Goal: Task Accomplishment & Management: Manage account settings

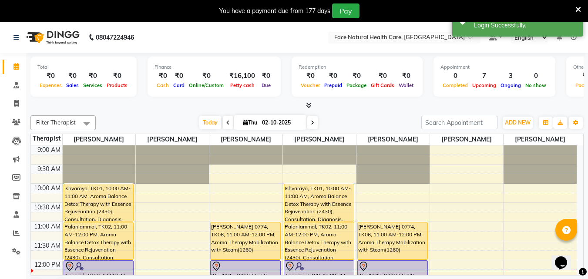
click at [312, 131] on div "Filter Therapist Select All [PERSON_NAME] [PERSON_NAME] [PERSON_NAME] [PERSON_N…" at bounding box center [306, 205] width 553 height 187
click at [312, 125] on span at bounding box center [312, 122] width 10 height 13
type input "03-10-2025"
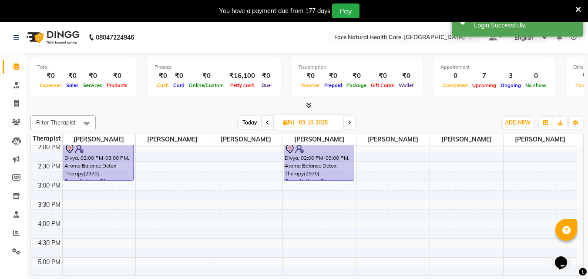
scroll to position [193, 0]
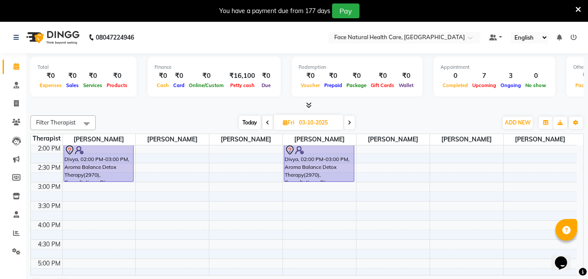
click at [350, 165] on div "Divya, 02:00 PM-03:00 PM, Aroma Balance Detox Therapy(2970), Consultations, Dia…" at bounding box center [319, 163] width 70 height 37
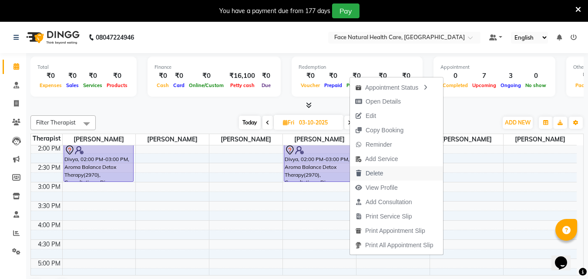
click at [360, 172] on icon "button" at bounding box center [358, 173] width 7 height 6
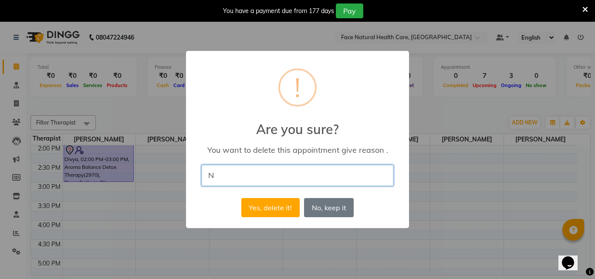
type input "NO"
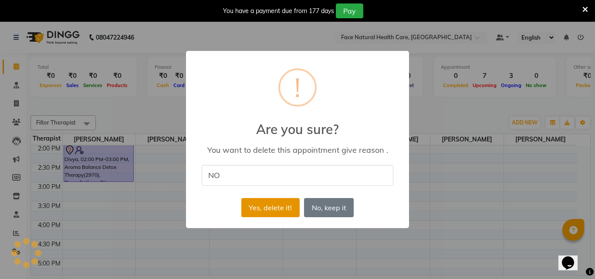
click at [293, 212] on button "Yes, delete it!" at bounding box center [270, 207] width 58 height 19
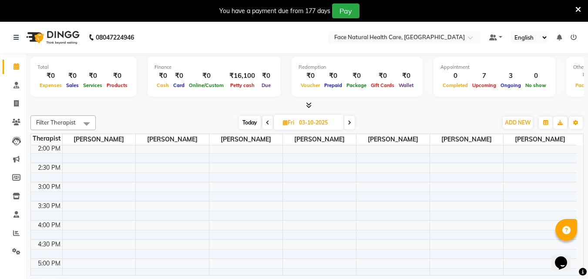
click at [579, 7] on icon at bounding box center [578, 10] width 6 height 8
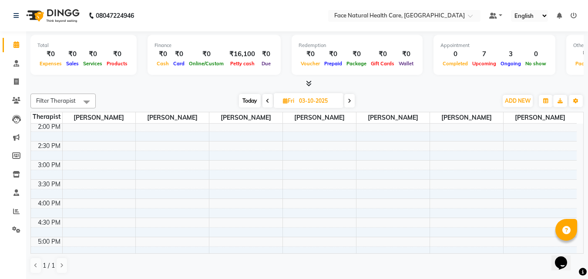
click at [253, 98] on span "Today" at bounding box center [250, 100] width 22 height 13
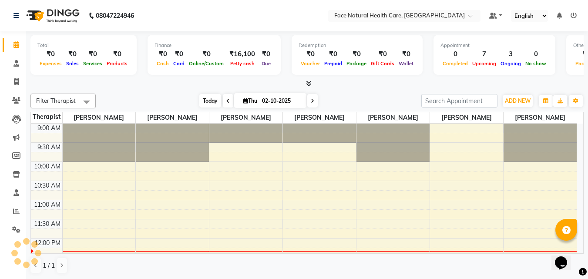
scroll to position [115, 0]
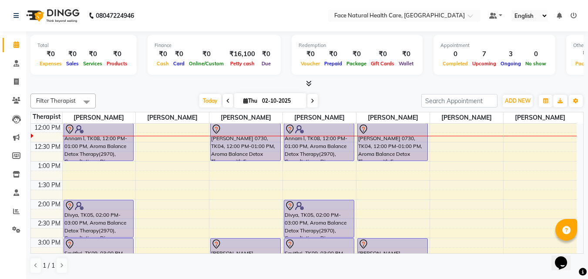
click at [229, 101] on span at bounding box center [228, 100] width 10 height 13
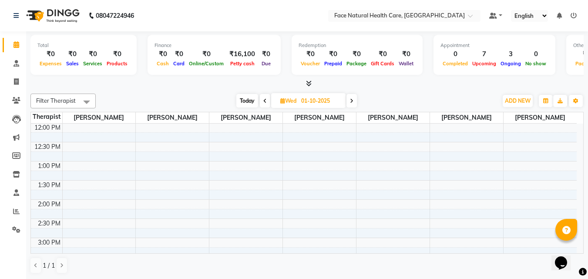
click at [266, 103] on icon at bounding box center [264, 100] width 3 height 5
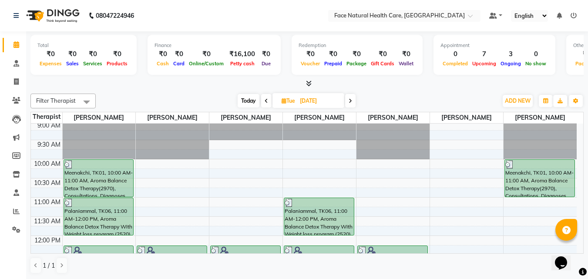
scroll to position [0, 0]
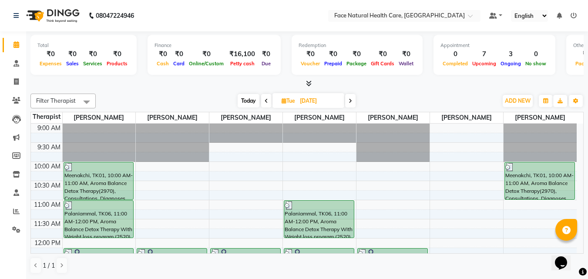
click at [251, 99] on span "Today" at bounding box center [249, 100] width 22 height 13
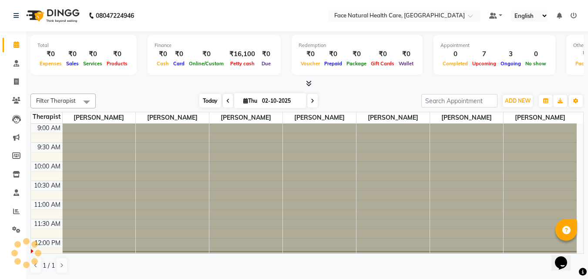
scroll to position [115, 0]
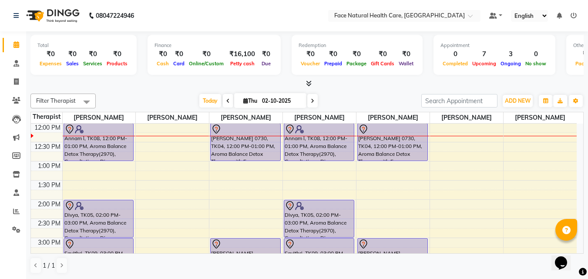
click at [317, 106] on div "Today Thu 02-10-2025" at bounding box center [259, 100] width 120 height 13
click at [314, 104] on span at bounding box center [312, 100] width 10 height 13
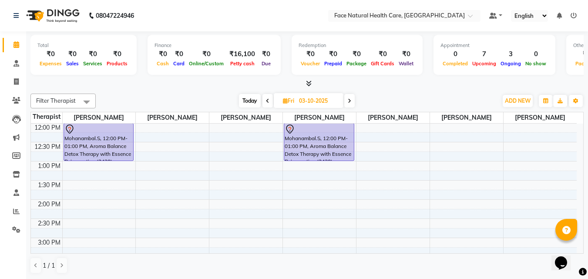
click at [251, 101] on span "Today" at bounding box center [250, 100] width 22 height 13
type input "02-10-2025"
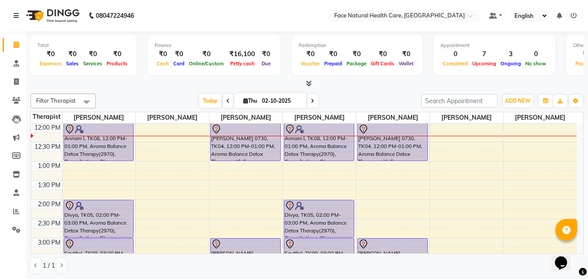
scroll to position [2, 0]
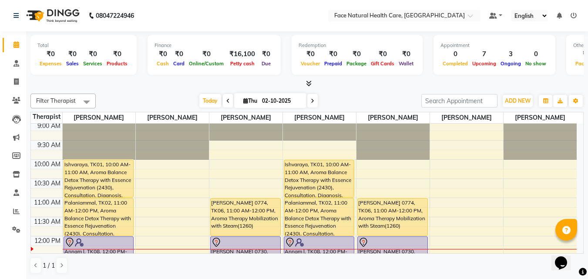
click at [340, 179] on div "Ishvaraya, TK01, 10:00 AM-11:00 AM, Aroma Balance Detox Therapy with Essence Re…" at bounding box center [319, 178] width 70 height 37
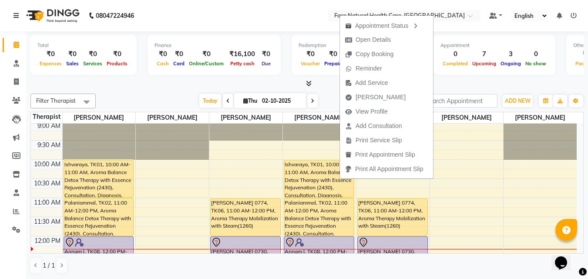
click at [448, 81] on div at bounding box center [306, 83] width 553 height 9
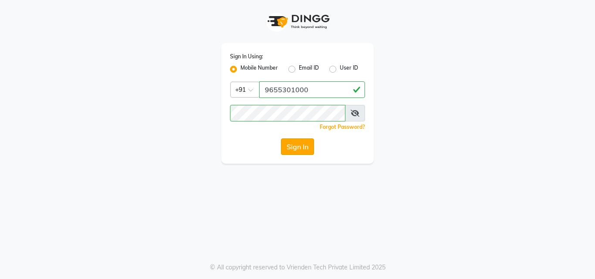
click at [297, 145] on button "Sign In" at bounding box center [297, 146] width 33 height 17
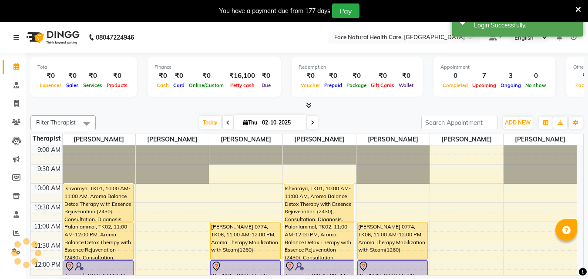
click at [579, 10] on icon at bounding box center [578, 10] width 6 height 8
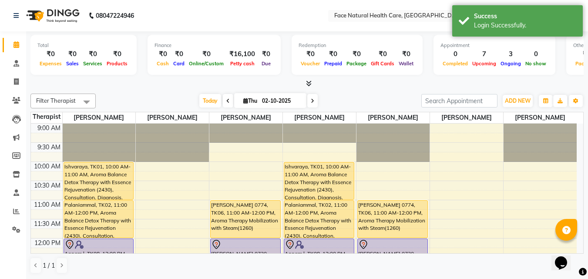
click at [340, 173] on div "Ishvaraya, TK01, 10:00 AM-11:00 AM, Aroma Balance Detox Therapy with Essence Re…" at bounding box center [319, 180] width 70 height 37
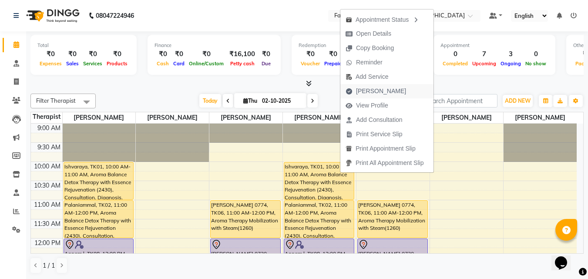
click at [385, 91] on span "[PERSON_NAME]" at bounding box center [381, 91] width 50 height 9
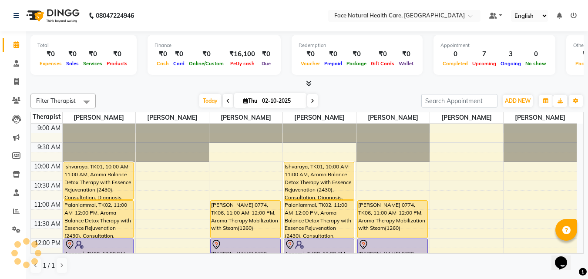
select select "5675"
select select "service"
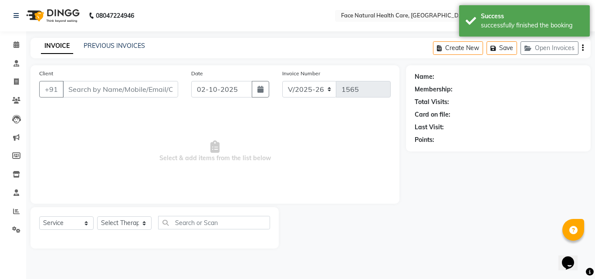
type input "9952144422"
select select "47694"
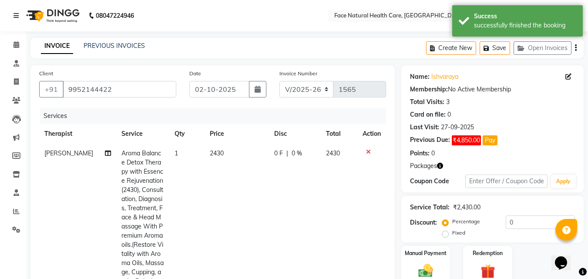
click at [217, 149] on span "2430" at bounding box center [217, 153] width 14 height 8
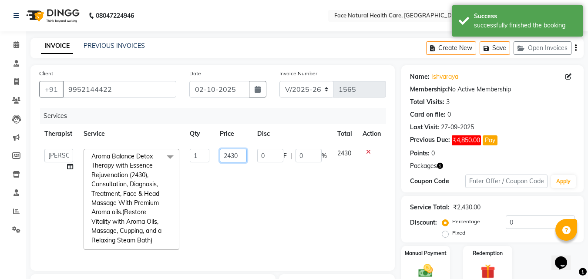
click at [241, 157] on input "2430" at bounding box center [233, 155] width 27 height 13
type input "2025"
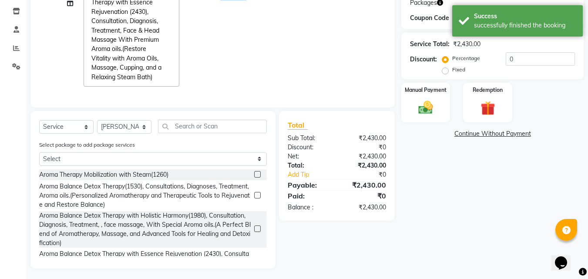
scroll to position [172, 0]
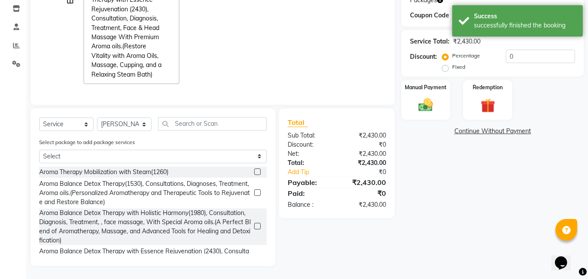
click at [471, 186] on div "Name: Ishvaraya Membership: No Active Membership Total Visits: 3 Card on file: …" at bounding box center [495, 82] width 189 height 367
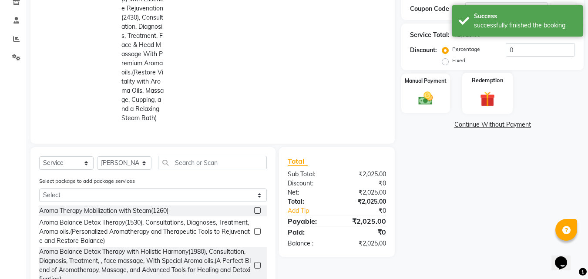
click at [498, 96] on img at bounding box center [487, 99] width 24 height 19
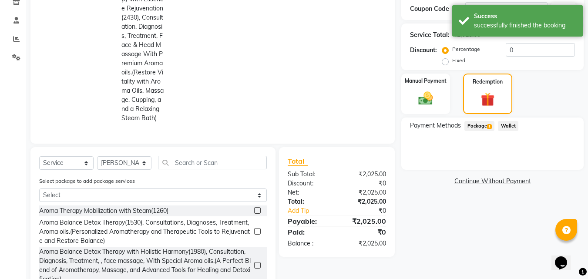
click at [481, 128] on span "Package 1" at bounding box center [479, 126] width 30 height 10
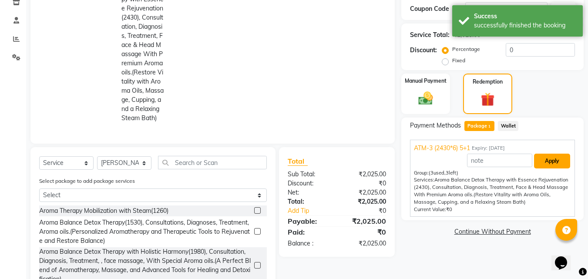
click at [558, 160] on button "Apply" at bounding box center [552, 161] width 36 height 15
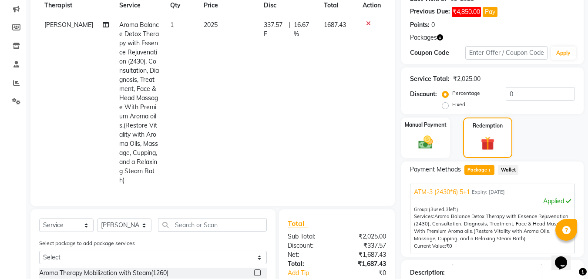
scroll to position [27, 0]
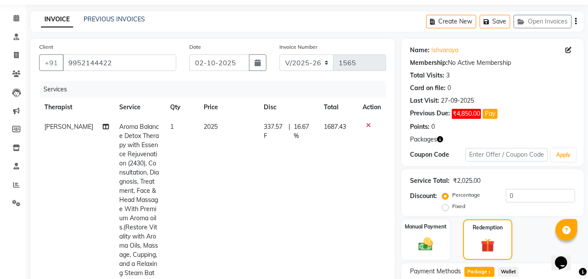
click at [278, 128] on span "337.57 F" at bounding box center [274, 131] width 21 height 18
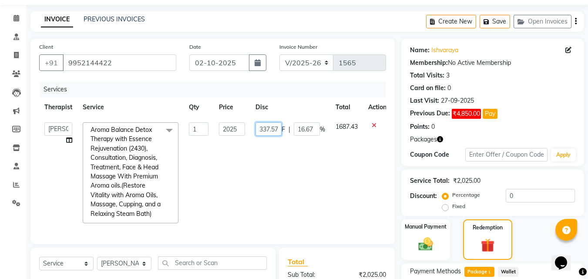
click at [276, 127] on input "337.57" at bounding box center [269, 128] width 26 height 13
type input "3"
type input "0"
click at [355, 204] on td "1687.43" at bounding box center [346, 172] width 33 height 111
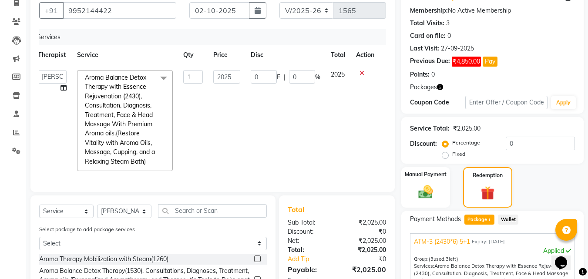
scroll to position [186, 0]
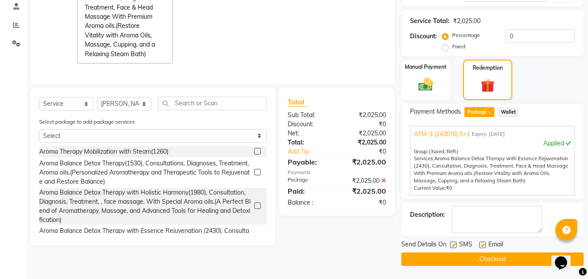
click at [453, 243] on label at bounding box center [453, 245] width 7 height 7
click at [453, 243] on input "checkbox" at bounding box center [453, 245] width 6 height 6
checkbox input "false"
click at [483, 245] on label at bounding box center [482, 245] width 7 height 7
click at [483, 245] on input "checkbox" at bounding box center [482, 245] width 6 height 6
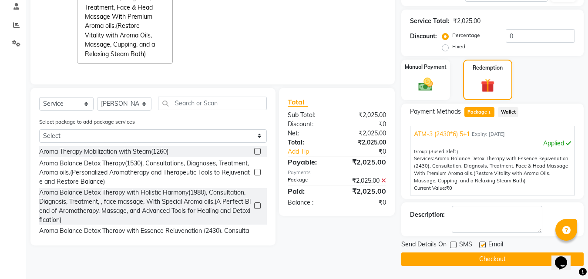
checkbox input "false"
click at [495, 259] on button "Checkout" at bounding box center [492, 258] width 182 height 13
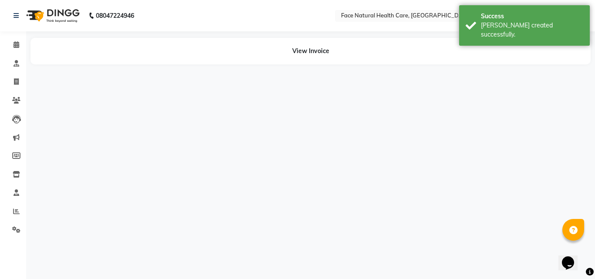
select select "47694"
select select "40492"
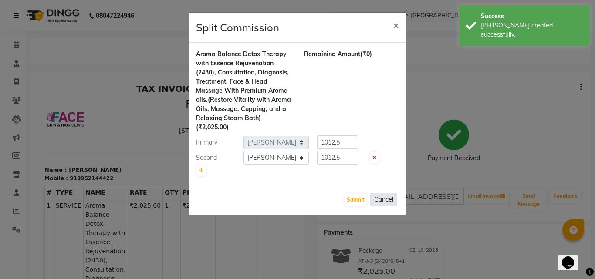
click at [382, 200] on button "Cancel" at bounding box center [383, 199] width 27 height 13
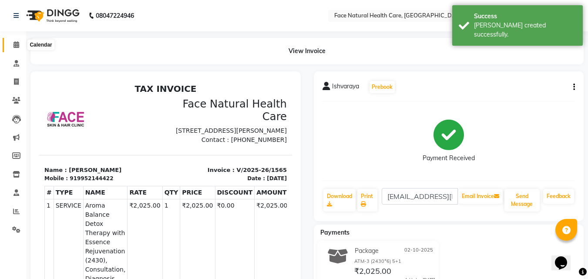
click at [17, 47] on icon at bounding box center [16, 44] width 6 height 7
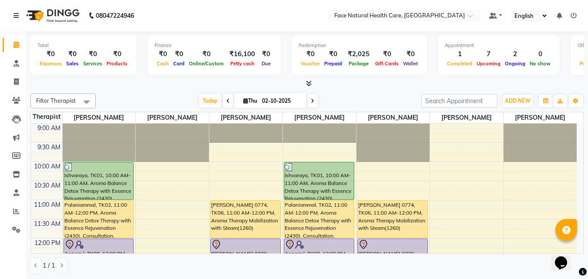
click at [326, 227] on div "Palaniammal, TK02, 11:00 AM-12:00 PM, Aroma Balance Detox Therapy with Essence …" at bounding box center [319, 219] width 70 height 37
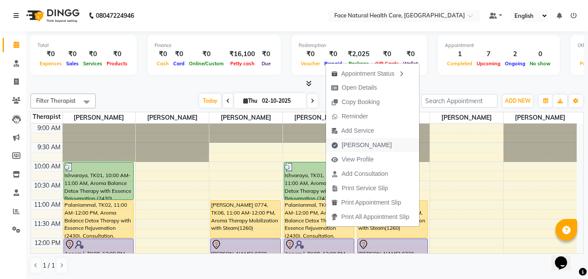
click at [353, 144] on span "[PERSON_NAME]" at bounding box center [367, 145] width 50 height 9
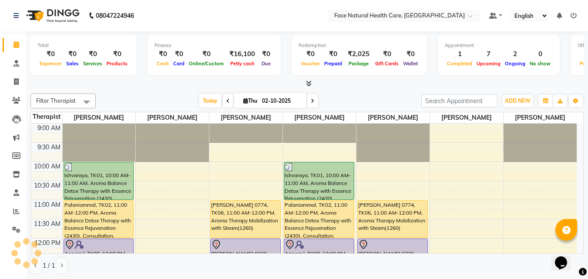
select select "service"
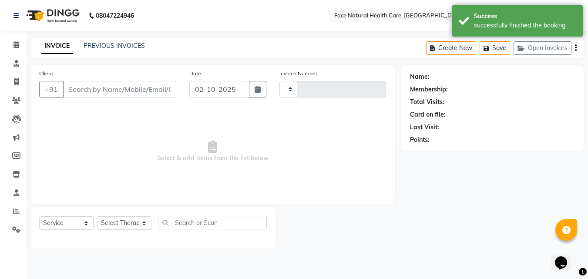
type input "1566"
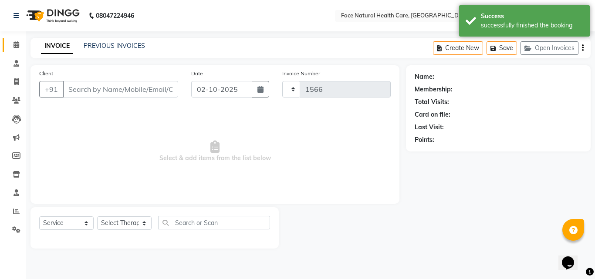
select select "5675"
type input "9344285229"
select select "47694"
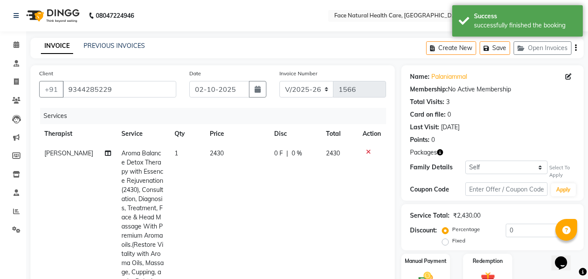
click at [212, 153] on span "2430" at bounding box center [217, 153] width 14 height 8
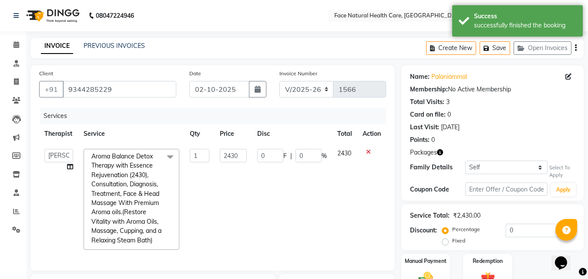
click at [368, 153] on icon at bounding box center [368, 152] width 5 height 6
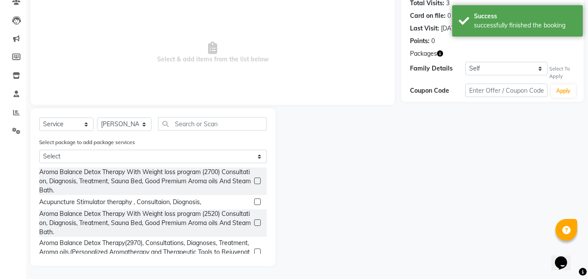
scroll to position [320, 0]
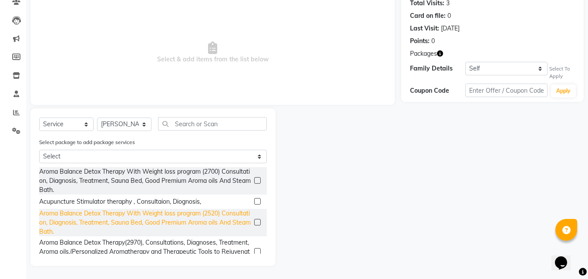
click at [217, 218] on div "Aroma Balance Detox Therapy With Weight loss program (2520) Consultation, Diagn…" at bounding box center [145, 222] width 212 height 27
checkbox input "false"
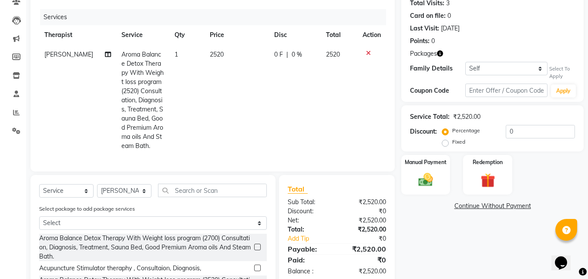
click at [219, 51] on span "2520" at bounding box center [217, 54] width 14 height 8
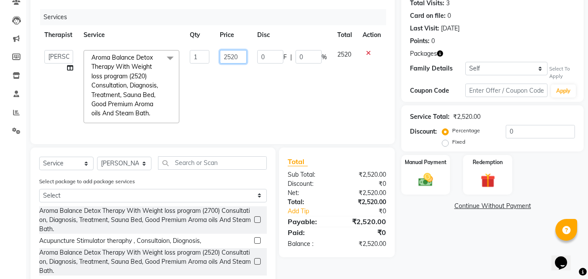
click at [242, 53] on input "2520" at bounding box center [233, 56] width 27 height 13
type input "2100"
click at [492, 178] on img at bounding box center [487, 181] width 24 height 19
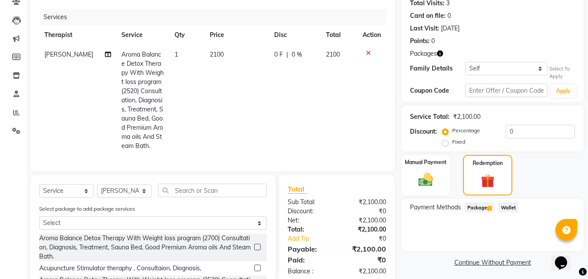
click at [476, 211] on span "Package 1" at bounding box center [479, 207] width 30 height 10
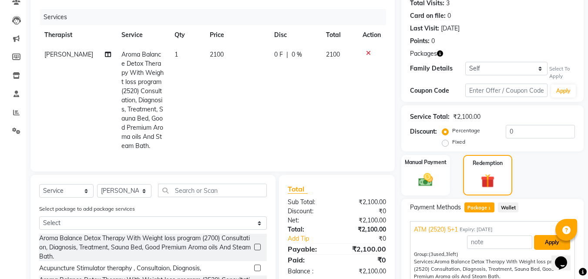
click at [547, 246] on button "Apply" at bounding box center [552, 242] width 36 height 15
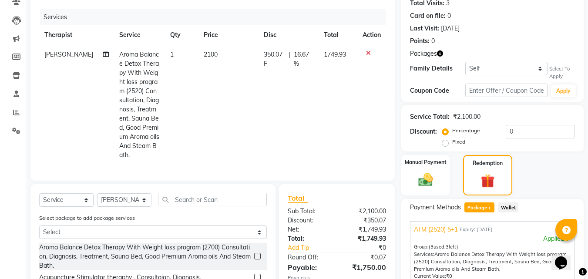
click at [268, 54] on span "350.07 F" at bounding box center [274, 59] width 21 height 18
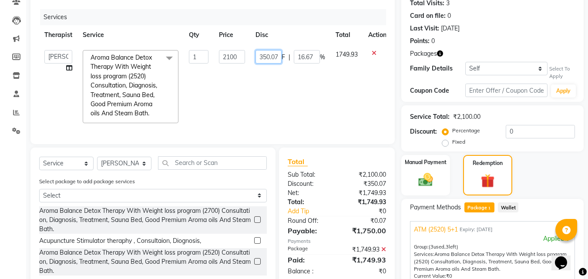
click at [268, 54] on input "350.07" at bounding box center [269, 56] width 26 height 13
type input "3"
type input "0"
click at [349, 125] on td "1749.93" at bounding box center [346, 87] width 33 height 84
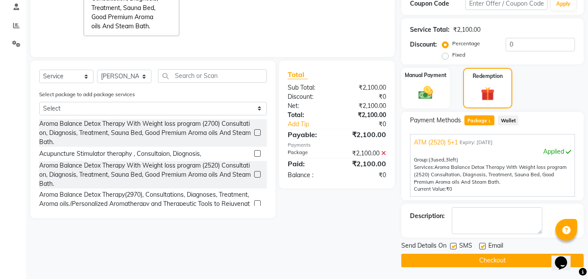
scroll to position [187, 0]
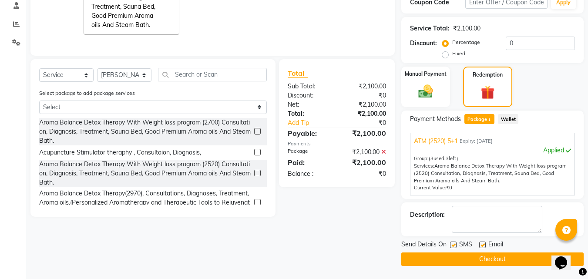
click at [454, 245] on label at bounding box center [453, 245] width 7 height 7
click at [454, 245] on input "checkbox" at bounding box center [453, 245] width 6 height 6
checkbox input "false"
click at [483, 245] on label at bounding box center [482, 245] width 7 height 7
click at [483, 245] on input "checkbox" at bounding box center [482, 245] width 6 height 6
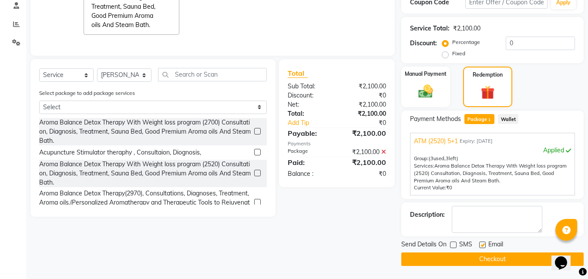
checkbox input "false"
click at [504, 262] on button "Checkout" at bounding box center [492, 258] width 182 height 13
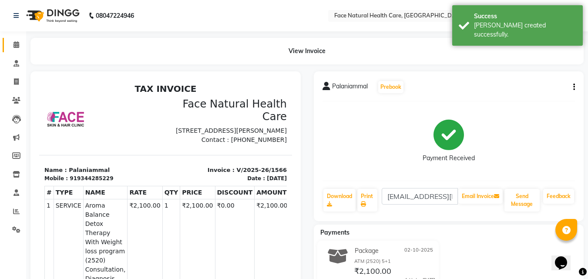
click at [22, 51] on link "Calendar" at bounding box center [13, 45] width 21 height 14
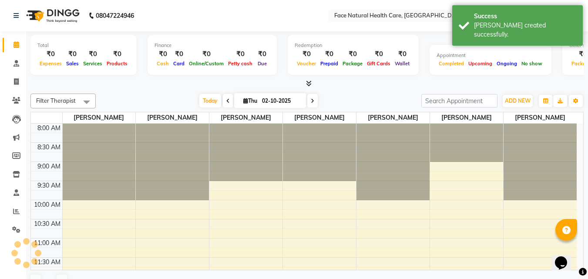
click at [11, 44] on span at bounding box center [16, 45] width 15 height 10
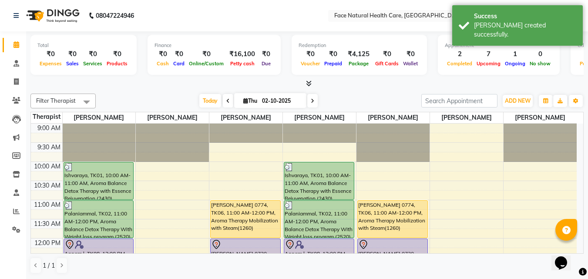
click at [412, 220] on div "[PERSON_NAME] 0774, TK06, 11:00 AM-12:00 PM, Aroma Therapy Mobilization with St…" at bounding box center [393, 219] width 70 height 37
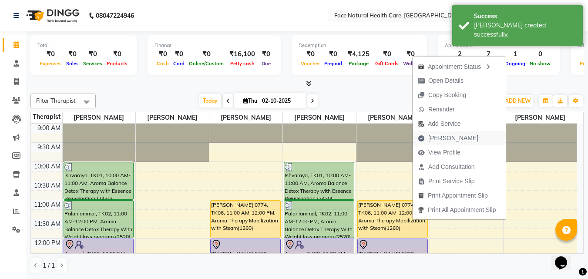
click at [459, 137] on span "[PERSON_NAME]" at bounding box center [448, 138] width 71 height 14
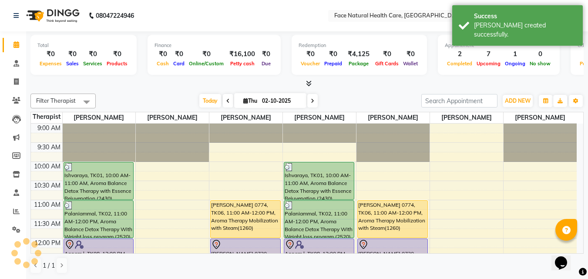
click at [458, 137] on td at bounding box center [319, 138] width 515 height 10
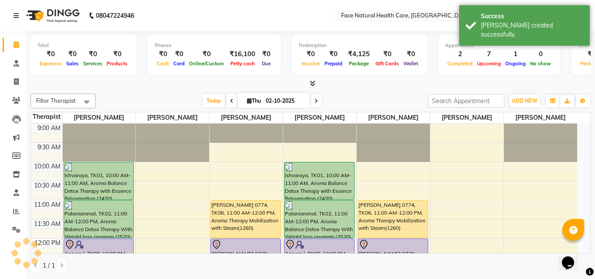
select select "5675"
select select "service"
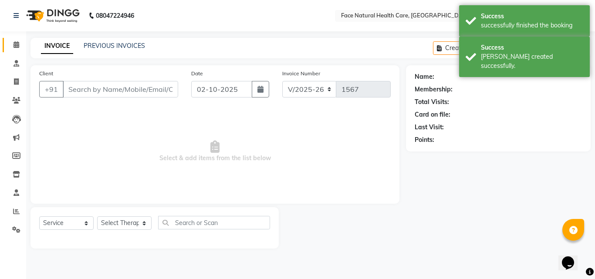
type input "8438583963"
select select "38864"
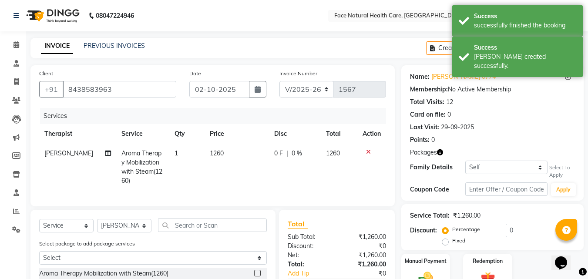
click at [282, 153] on div "0 F | 0 %" at bounding box center [294, 153] width 41 height 9
select select "38864"
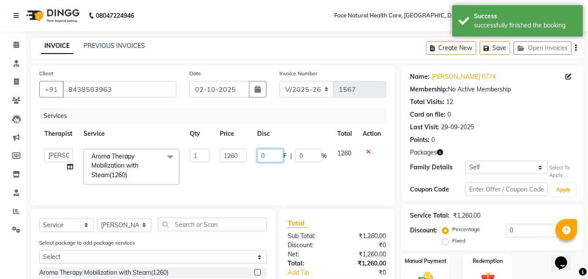
click at [271, 156] on input "0" at bounding box center [270, 155] width 26 height 13
type input "1260"
click at [347, 184] on td "1260" at bounding box center [345, 167] width 26 height 46
select select "38864"
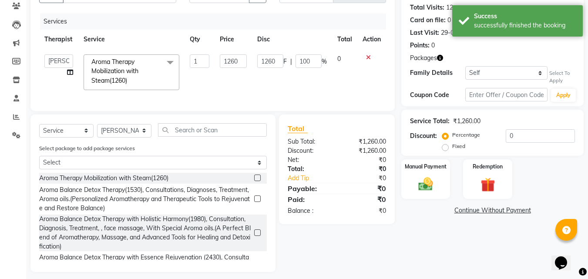
scroll to position [107, 0]
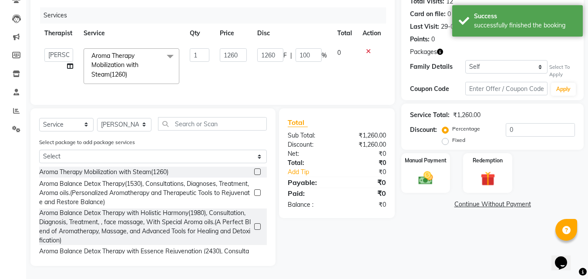
click at [506, 207] on div "Name: [PERSON_NAME] 0774 Membership: No Active Membership Total Visits: 12 Card…" at bounding box center [495, 115] width 189 height 301
click at [535, 200] on link "Continue Without Payment" at bounding box center [492, 204] width 179 height 9
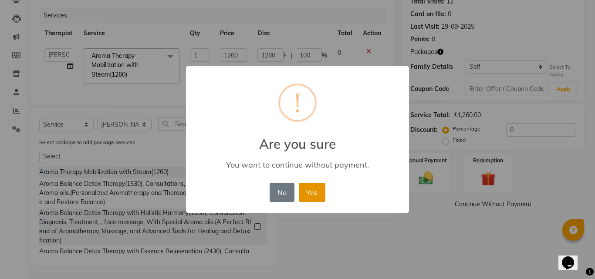
click at [313, 192] on button "Yes" at bounding box center [312, 192] width 27 height 19
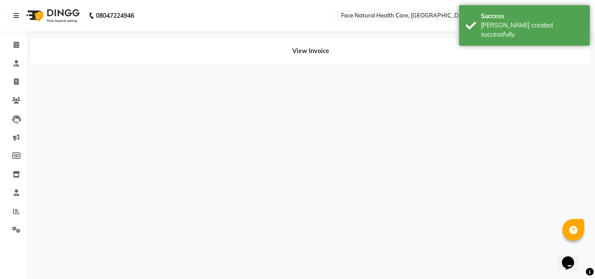
select select "38864"
select select "50221"
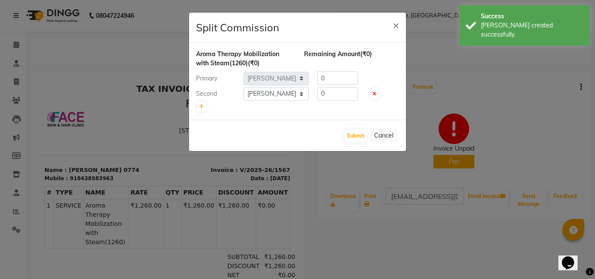
click at [16, 82] on ngb-modal-window "Split Commission × Aroma Therapy Mobilization with Steam(1260) (₹0) Remaining A…" at bounding box center [297, 139] width 595 height 279
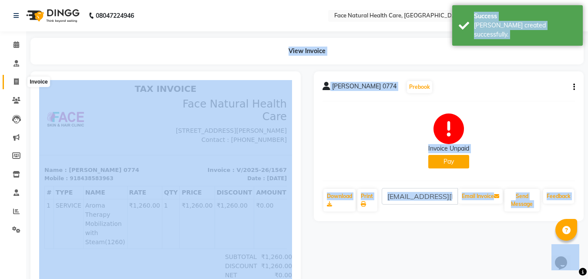
click at [16, 82] on icon at bounding box center [16, 81] width 5 height 7
select select "5675"
select select "service"
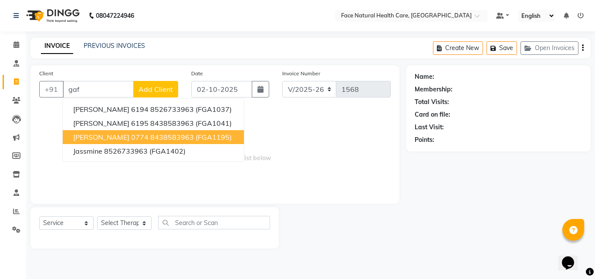
click at [104, 135] on span "[PERSON_NAME] 0774" at bounding box center [110, 137] width 75 height 9
type input "8438583963"
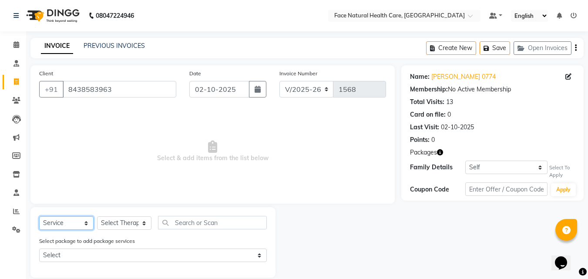
click at [65, 224] on select "Select Service Product Membership Package Voucher Prepaid Gift Card" at bounding box center [66, 222] width 54 height 13
select select "product"
click at [39, 216] on select "Select Service Product Membership Package Voucher Prepaid Gift Card" at bounding box center [66, 222] width 54 height 13
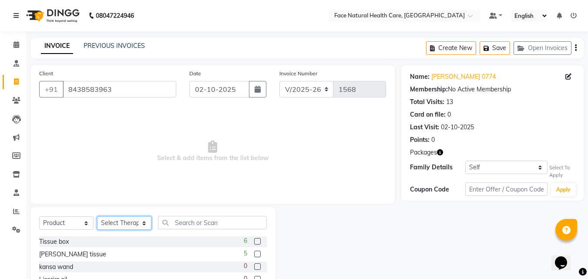
click at [114, 227] on select "Select Therapist [PERSON_NAME] [PERSON_NAME] [PERSON_NAME] M [PERSON_NAME] [PER…" at bounding box center [124, 222] width 54 height 13
select select "68300"
click at [97, 216] on select "Select Therapist [PERSON_NAME] [PERSON_NAME] [PERSON_NAME] M [PERSON_NAME] [PER…" at bounding box center [124, 222] width 54 height 13
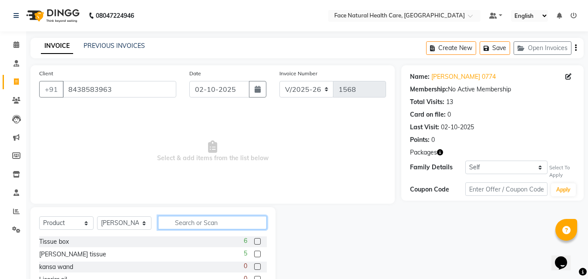
click at [182, 224] on input "text" at bounding box center [212, 222] width 109 height 13
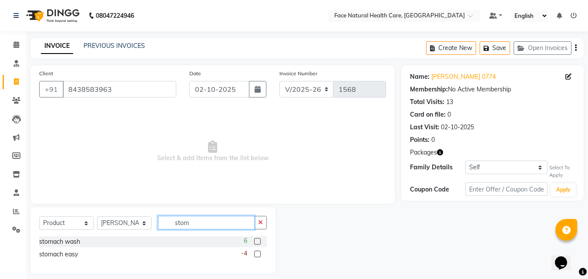
type input "stom"
click at [259, 255] on label at bounding box center [257, 254] width 7 height 7
click at [259, 255] on input "checkbox" at bounding box center [257, 255] width 6 height 6
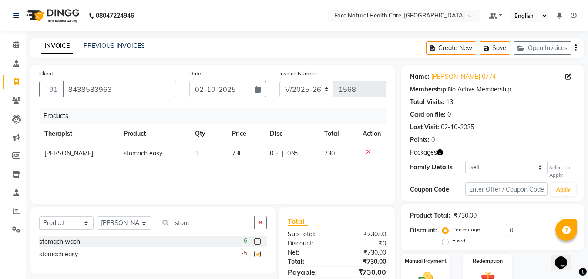
scroll to position [45, 0]
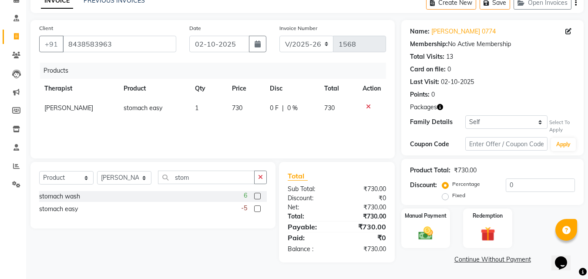
checkbox input "false"
click at [437, 232] on img at bounding box center [426, 233] width 24 height 17
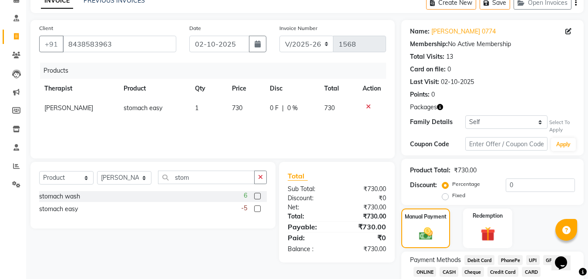
click at [454, 274] on span "CASH" at bounding box center [449, 272] width 19 height 10
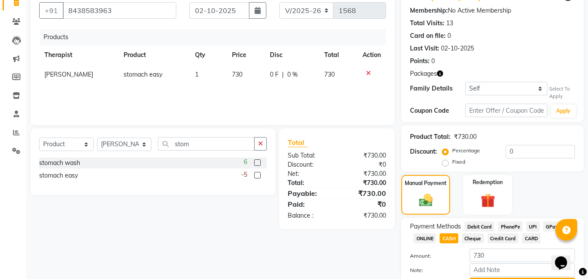
scroll to position [125, 0]
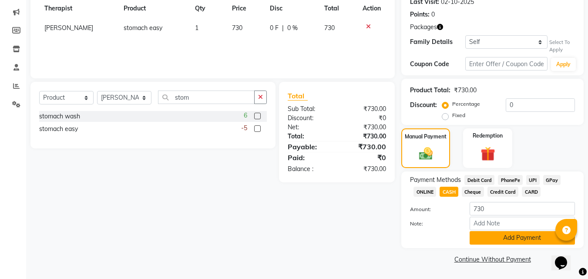
click at [491, 241] on button "Add Payment" at bounding box center [522, 237] width 105 height 13
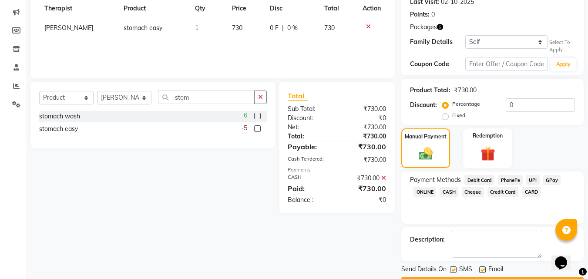
click at [454, 270] on label at bounding box center [453, 269] width 7 height 7
click at [454, 270] on input "checkbox" at bounding box center [453, 270] width 6 height 6
checkbox input "false"
click at [483, 270] on label at bounding box center [482, 269] width 7 height 7
click at [483, 270] on input "checkbox" at bounding box center [482, 270] width 6 height 6
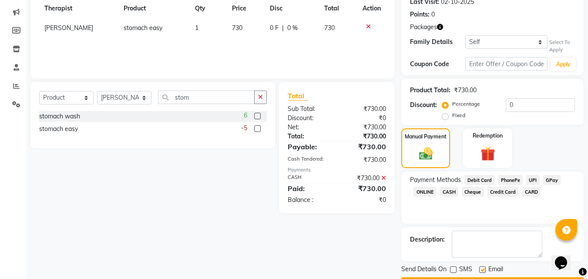
checkbox input "false"
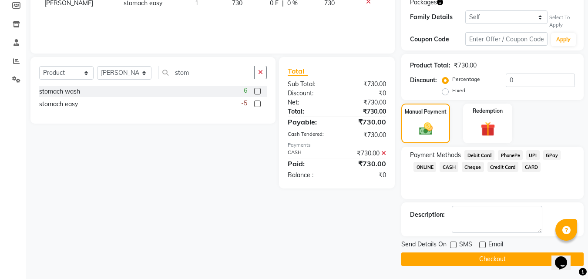
click at [508, 262] on button "Checkout" at bounding box center [492, 258] width 182 height 13
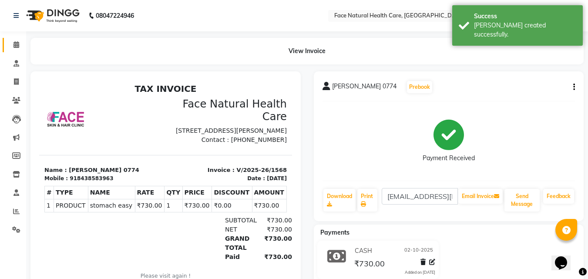
click at [16, 46] on icon at bounding box center [16, 44] width 6 height 7
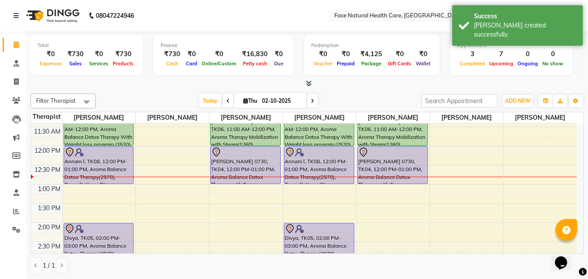
scroll to position [94, 0]
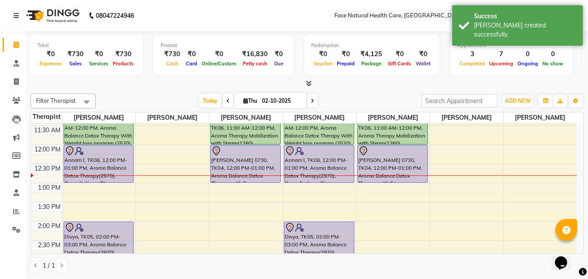
click at [328, 174] on div "Annam l, TK08, 12:00 PM-01:00 PM, Aroma Balance Detox Therapy(2970), Consultati…" at bounding box center [319, 163] width 70 height 37
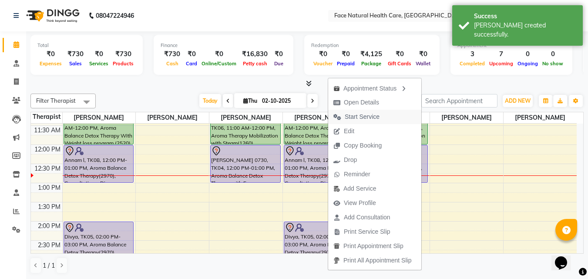
click at [360, 115] on span "Start Service" at bounding box center [362, 116] width 35 height 9
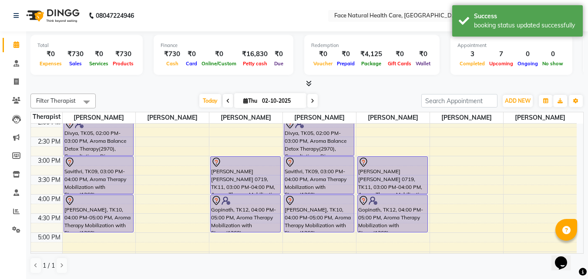
scroll to position [196, 0]
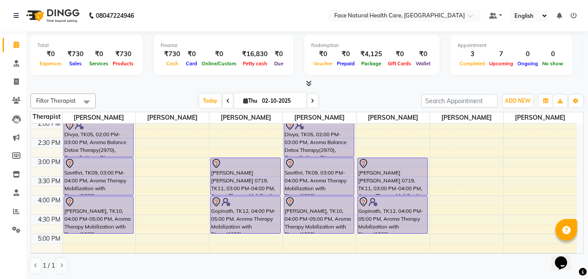
click at [243, 100] on icon at bounding box center [245, 101] width 5 height 6
select select "10"
select select "2025"
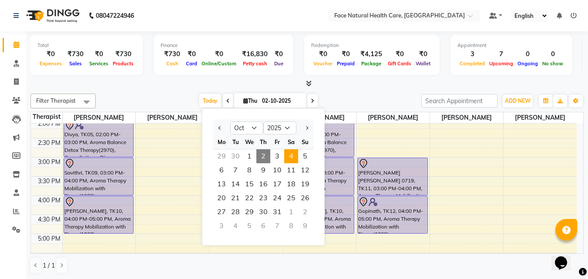
click at [286, 155] on span "4" at bounding box center [291, 156] width 14 height 14
type input "04-10-2025"
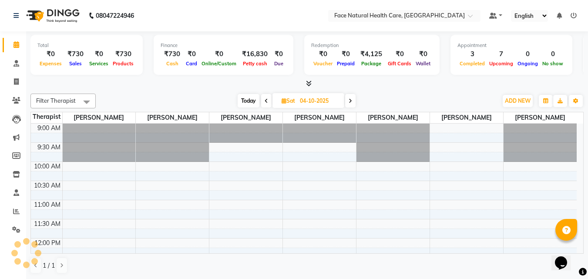
scroll to position [115, 0]
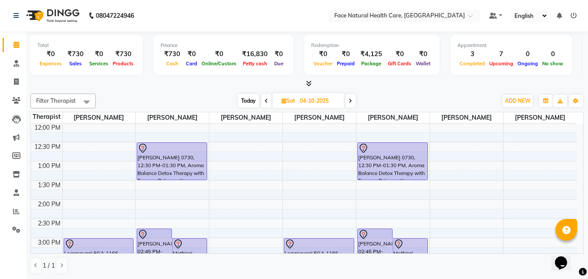
click at [153, 204] on div "9:00 AM 9:30 AM 10:00 AM 10:30 AM 11:00 AM 11:30 AM 12:00 PM 12:30 PM 1:00 PM 1…" at bounding box center [304, 199] width 546 height 383
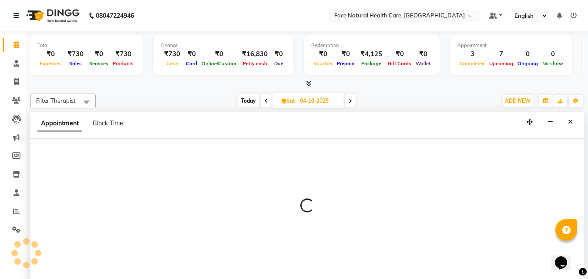
select select "65164"
select select "tentative"
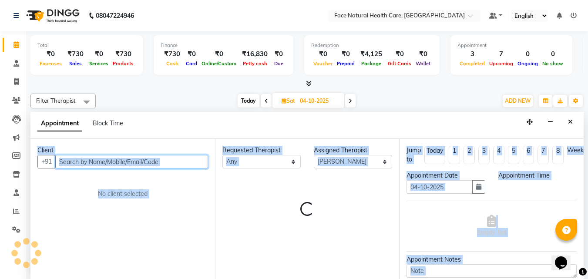
select select "840"
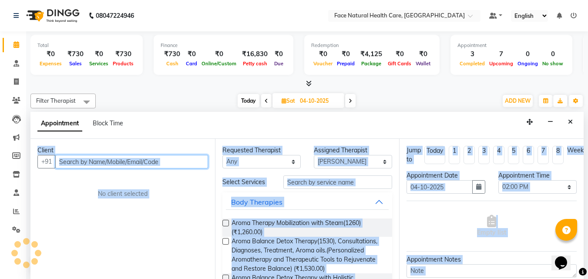
scroll to position [0, 0]
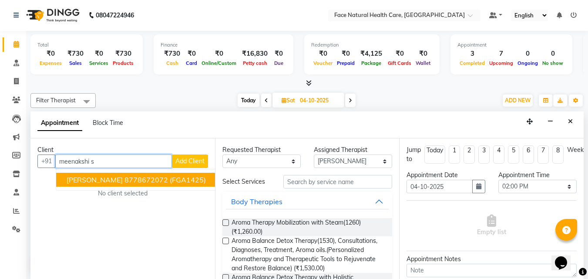
click at [152, 181] on ngb-highlight "8778672072" at bounding box center [147, 179] width 44 height 9
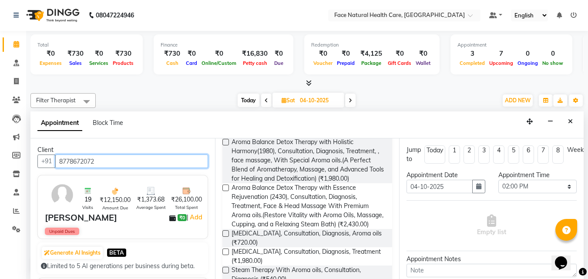
scroll to position [166, 0]
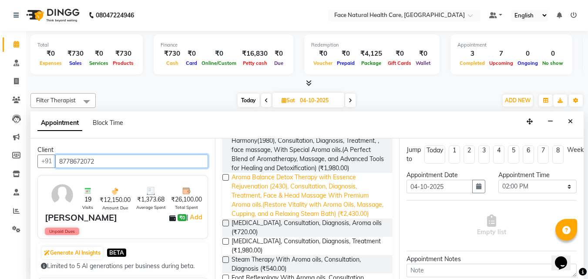
type input "8778672072"
click at [326, 193] on span "Aroma Balance Detox Therapy with Essence Rejuvenation (2430), Consultation, Dia…" at bounding box center [309, 196] width 154 height 46
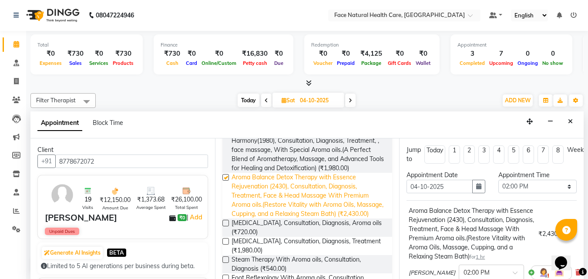
checkbox input "false"
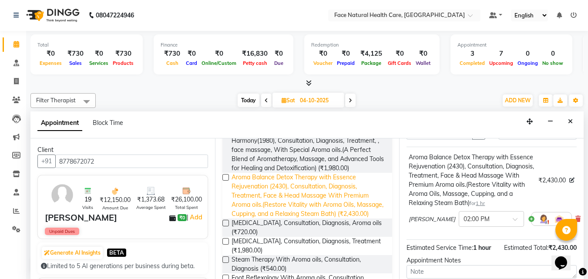
scroll to position [85, 0]
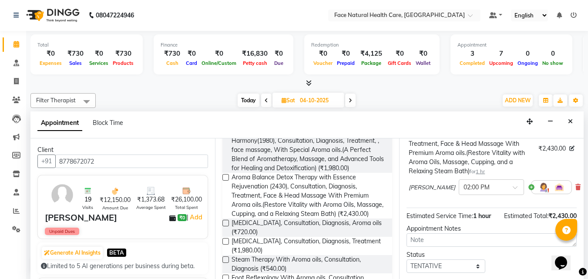
click at [538, 192] on img at bounding box center [543, 187] width 10 height 10
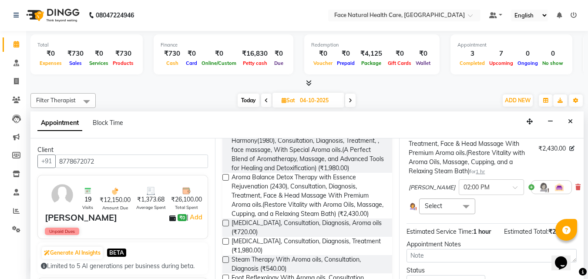
click at [458, 215] on span at bounding box center [466, 207] width 17 height 17
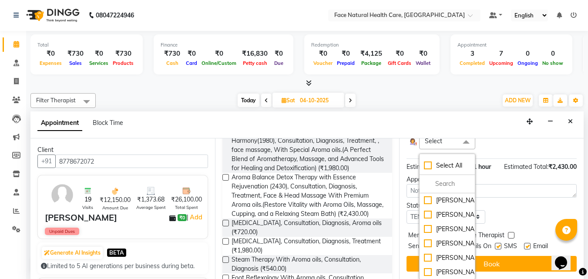
scroll to position [34, 0]
click at [442, 224] on div "[PERSON_NAME]" at bounding box center [447, 228] width 46 height 9
checkbox input "true"
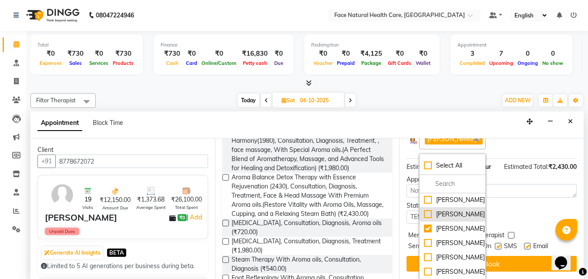
click at [435, 210] on div "[PERSON_NAME]" at bounding box center [452, 214] width 57 height 9
checkbox input "true"
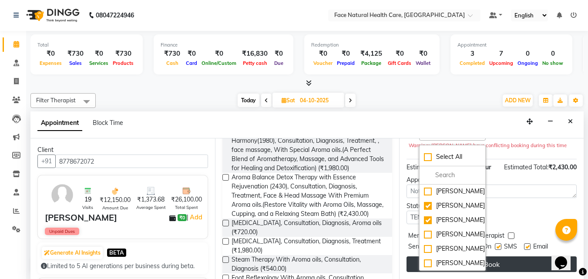
click at [501, 256] on button "Book" at bounding box center [492, 264] width 170 height 16
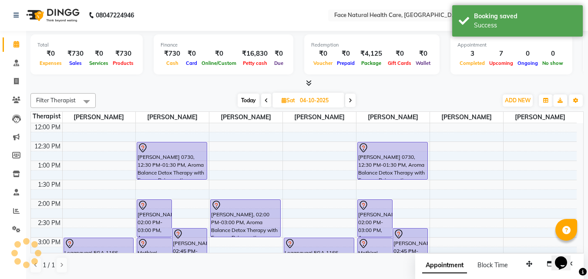
scroll to position [0, 0]
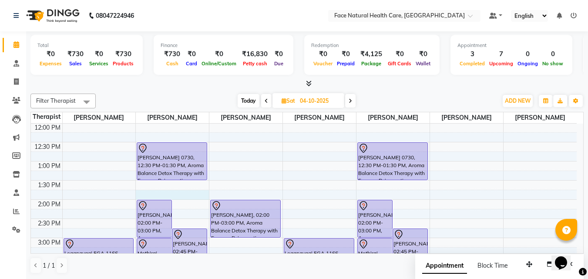
click at [170, 195] on div "9:00 AM 9:30 AM 10:00 AM 10:30 AM 11:00 AM 11:30 AM 12:00 PM 12:30 PM 1:00 PM 1…" at bounding box center [304, 199] width 546 height 383
select select "65164"
select select "825"
select select "tentative"
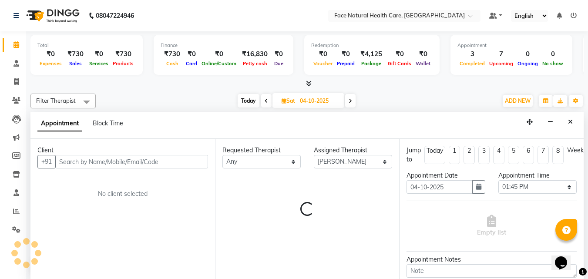
scroll to position [0, 0]
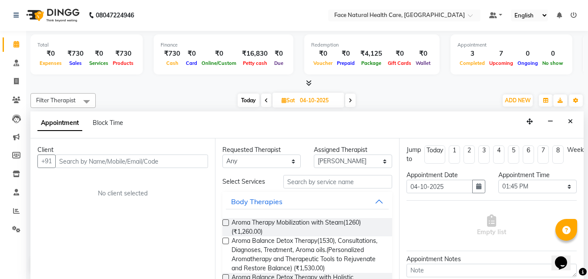
click at [170, 195] on div "No client selected" at bounding box center [122, 193] width 129 height 9
click at [169, 193] on div "No client selected" at bounding box center [122, 193] width 129 height 9
click at [574, 121] on button "Close" at bounding box center [570, 121] width 13 height 13
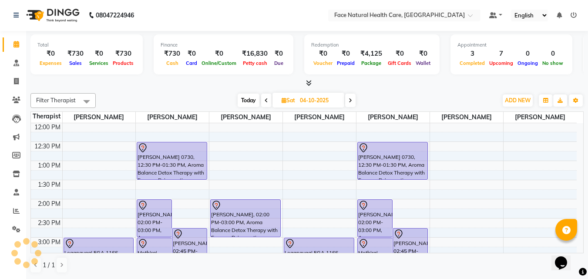
click at [252, 98] on span "Today" at bounding box center [249, 100] width 22 height 13
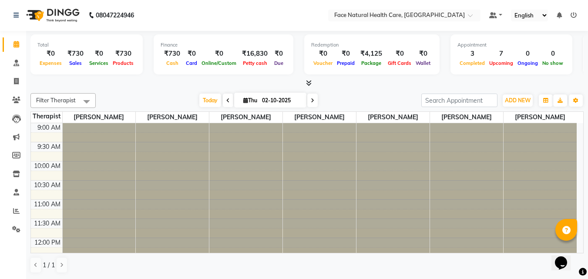
scroll to position [115, 0]
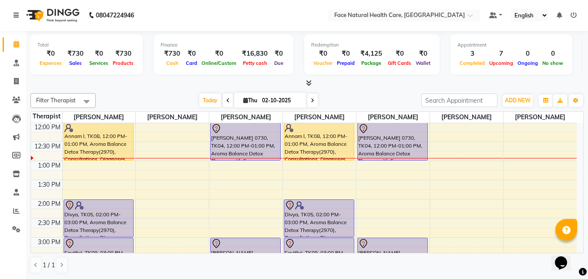
click at [313, 97] on span at bounding box center [312, 100] width 10 height 13
type input "03-10-2025"
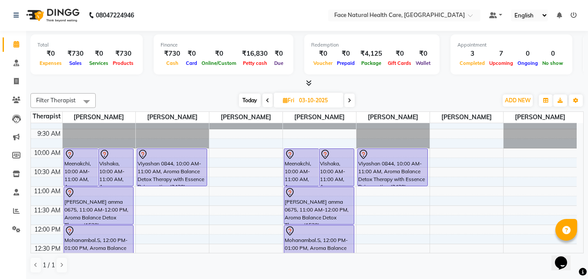
scroll to position [0, 0]
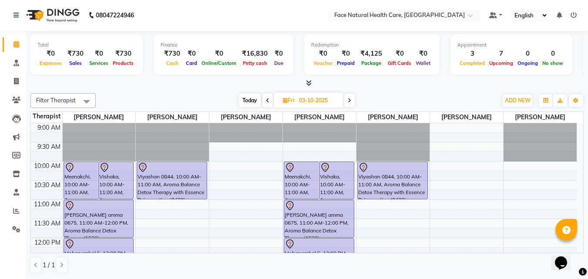
click at [195, 169] on div at bounding box center [172, 167] width 69 height 10
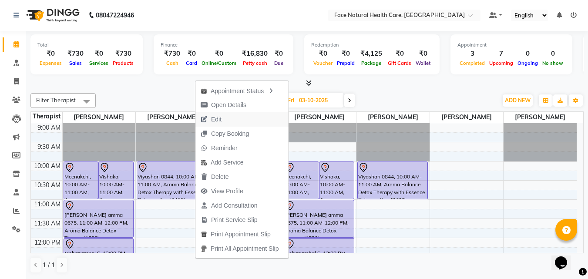
click at [226, 123] on span "Edit" at bounding box center [210, 119] width 31 height 14
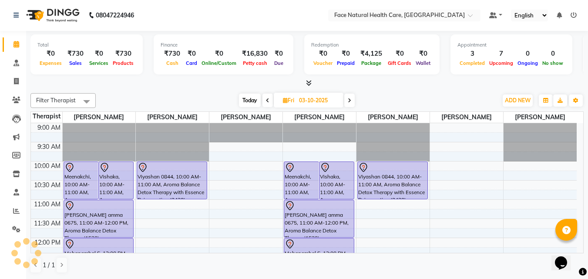
select select "tentative"
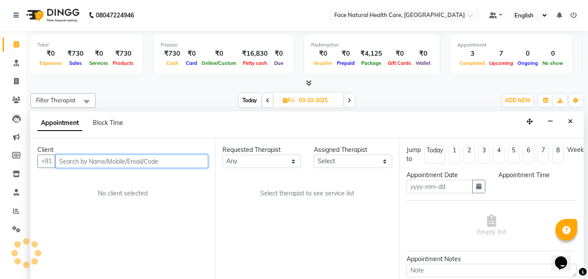
type input "03-10-2025"
select select "600"
select select "50221"
select select "2632"
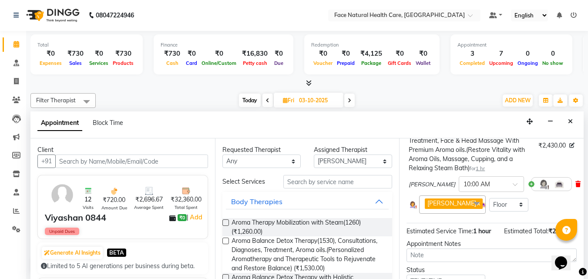
click at [575, 187] on icon at bounding box center [577, 184] width 5 height 6
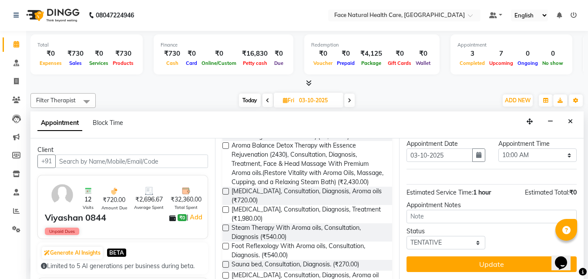
scroll to position [178, 0]
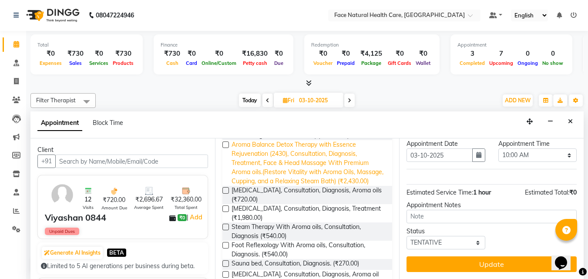
click at [346, 168] on span "Aroma Balance Detox Therapy with Essence Rejuvenation (2430), Consultation, Dia…" at bounding box center [309, 163] width 154 height 46
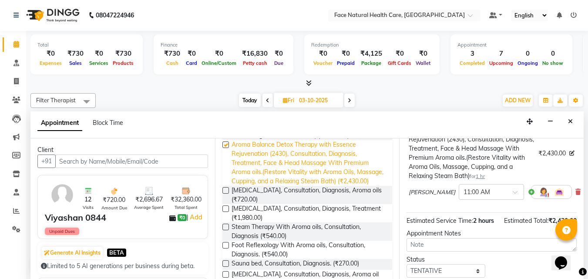
checkbox input "false"
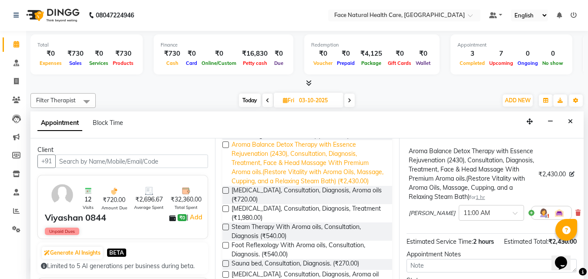
scroll to position [71, 0]
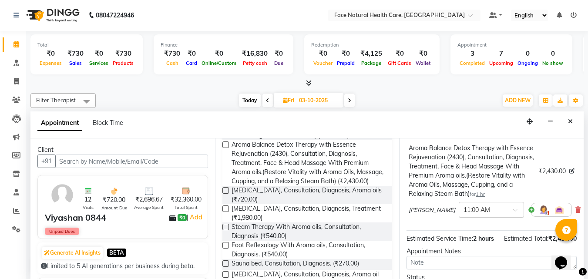
click at [513, 217] on span at bounding box center [518, 212] width 11 height 9
click at [463, 234] on div "10:00 AM" at bounding box center [491, 226] width 64 height 16
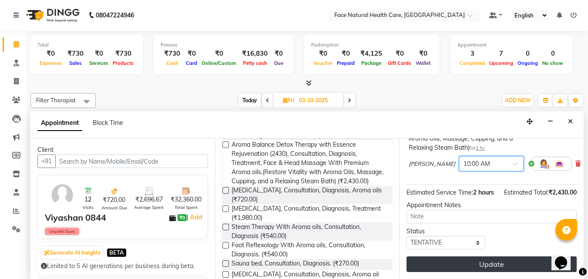
click at [505, 256] on button "Update" at bounding box center [492, 264] width 170 height 16
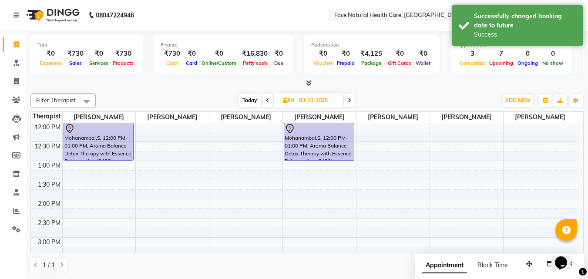
scroll to position [0, 0]
click at [246, 101] on span "Today" at bounding box center [250, 100] width 22 height 13
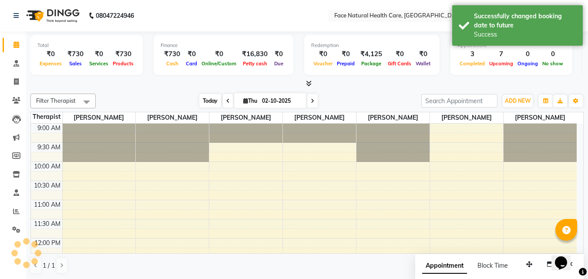
scroll to position [115, 0]
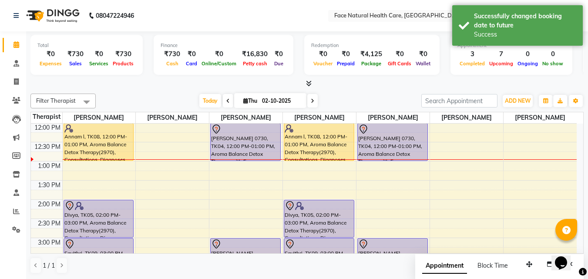
click at [309, 102] on span at bounding box center [312, 100] width 10 height 13
type input "03-10-2025"
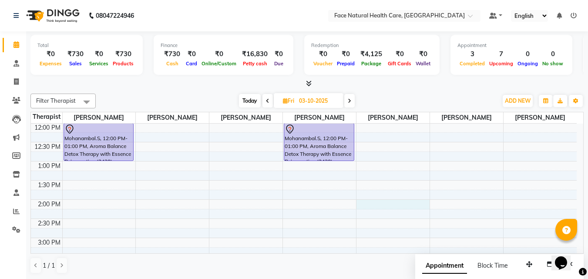
click at [381, 204] on div "9:00 AM 9:30 AM 10:00 AM 10:30 AM 11:00 AM 11:30 AM 12:00 PM 12:30 PM 1:00 PM 1…" at bounding box center [304, 199] width 546 height 383
select select "50221"
select select "tentative"
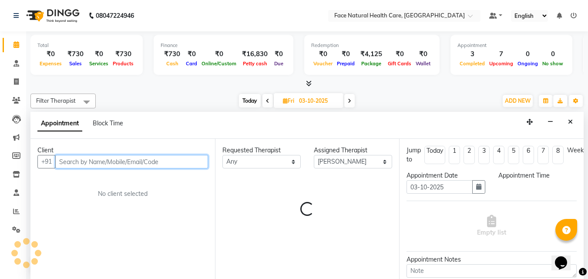
select select "840"
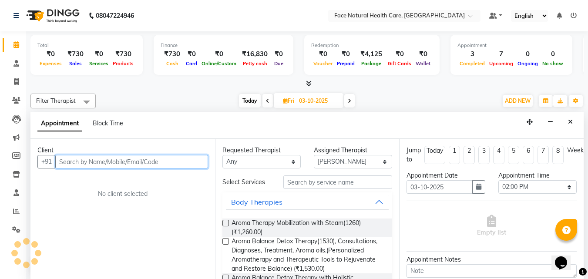
scroll to position [0, 0]
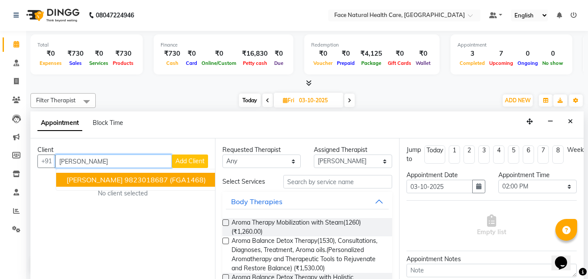
click at [181, 181] on span "(FGA1468)" at bounding box center [188, 179] width 36 height 9
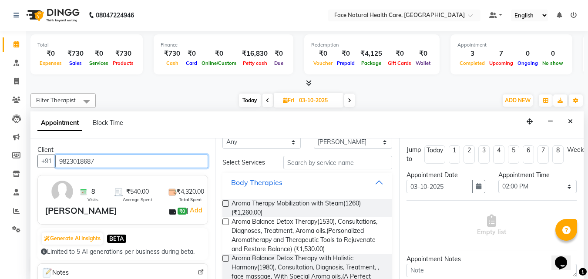
scroll to position [21, 0]
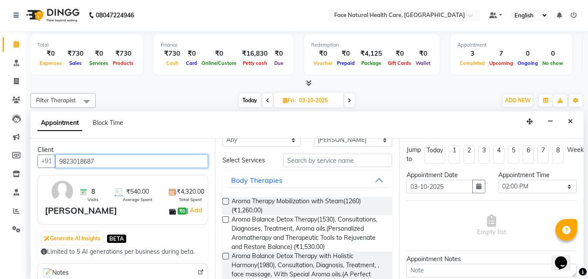
type input "9823018687"
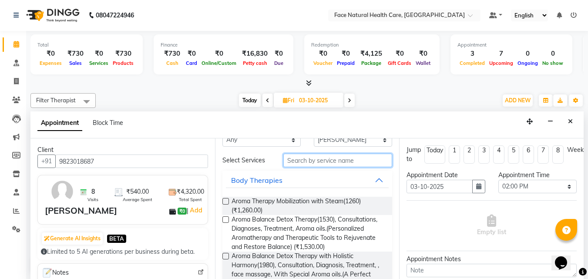
click at [359, 164] on input "text" at bounding box center [337, 160] width 109 height 13
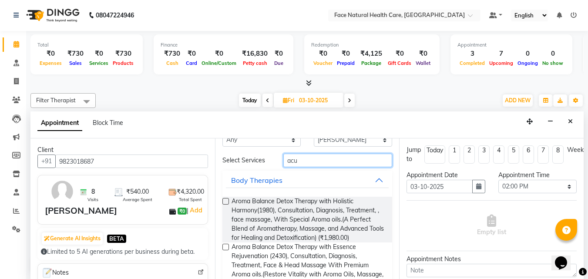
scroll to position [0, 0]
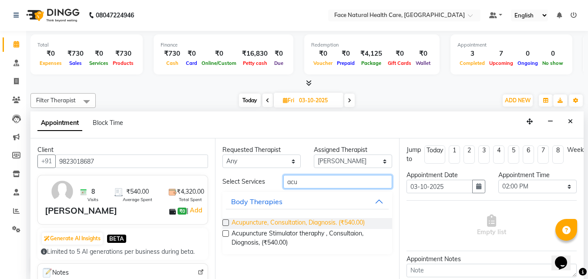
type input "acu"
click at [352, 222] on span "Acupuncture, Consultation, Diagnosis. (₹540.00)" at bounding box center [298, 223] width 133 height 11
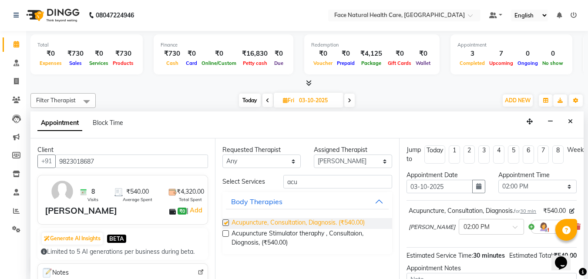
checkbox input "false"
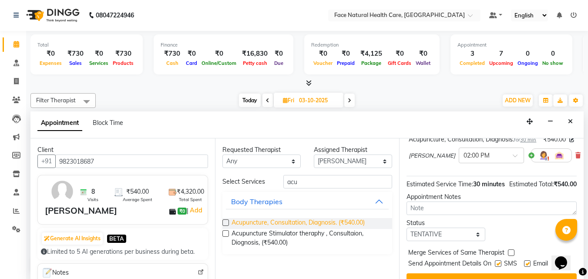
scroll to position [113, 0]
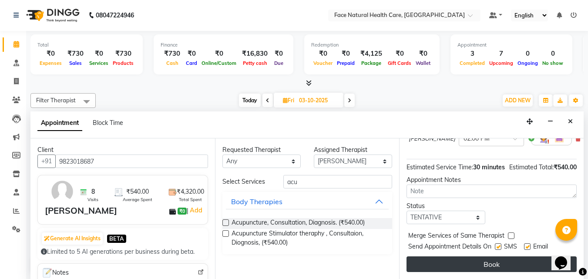
click at [498, 262] on button "Book" at bounding box center [492, 264] width 170 height 16
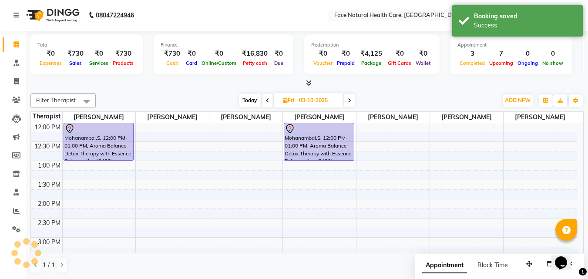
scroll to position [0, 0]
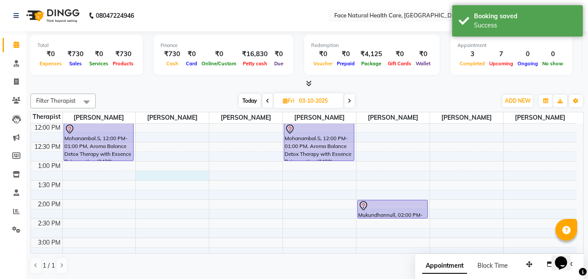
click at [175, 176] on div "9:00 AM 9:30 AM 10:00 AM 10:30 AM 11:00 AM 11:30 AM 12:00 PM 12:30 PM 1:00 PM 1…" at bounding box center [304, 199] width 546 height 383
select select "65164"
select select "tentative"
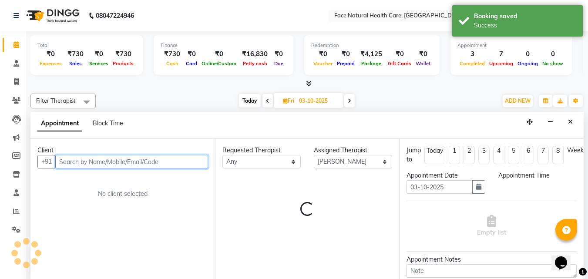
select select "795"
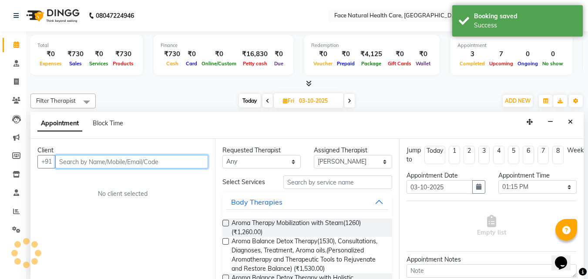
scroll to position [0, 0]
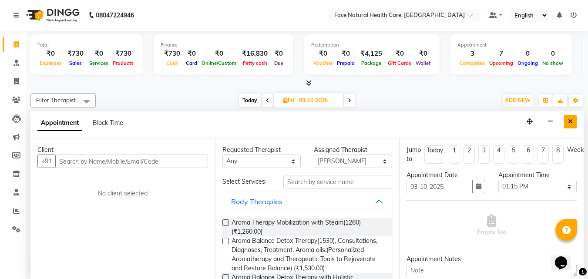
click at [569, 120] on icon "Close" at bounding box center [570, 121] width 5 height 6
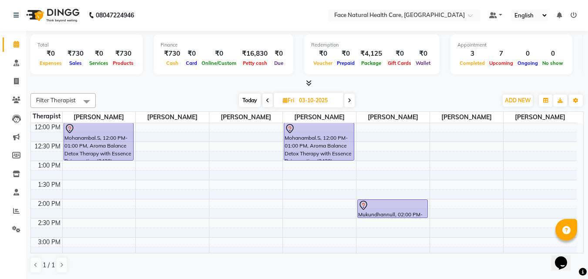
scroll to position [2, 0]
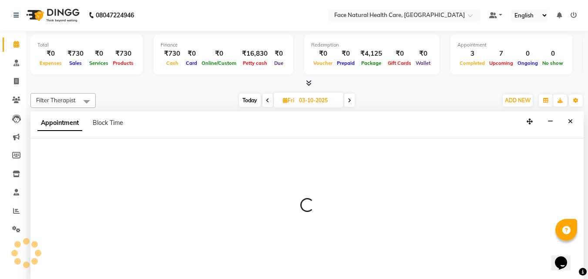
select select "50221"
select select "tentative"
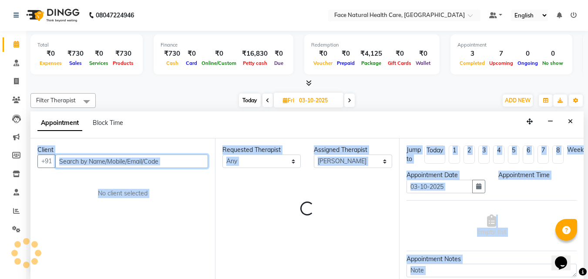
select select "660"
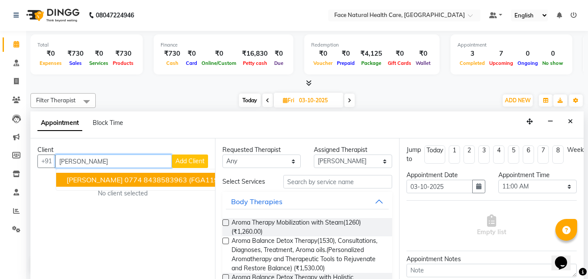
click at [185, 173] on button "[PERSON_NAME] 0774 8438583963 (FGA1195)" at bounding box center [146, 180] width 181 height 14
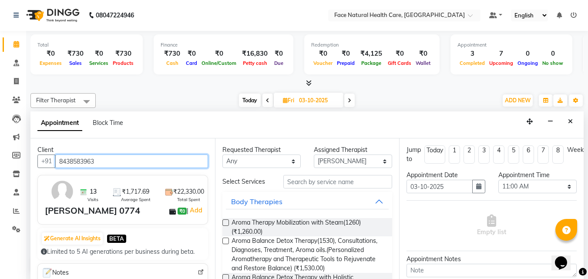
type input "8438583963"
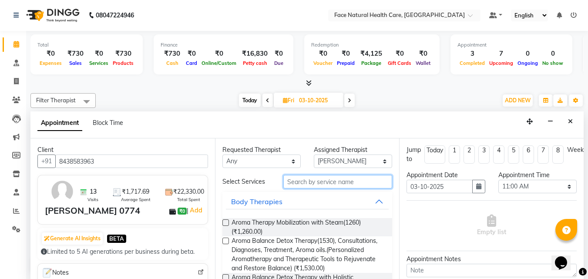
click at [344, 179] on input "text" at bounding box center [337, 181] width 109 height 13
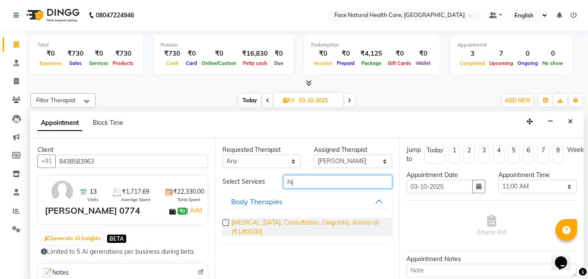
type input "hij"
click at [355, 220] on span "[MEDICAL_DATA], Consultation, Diagnosis, Aroma oil (₹1,800.00)" at bounding box center [309, 227] width 154 height 18
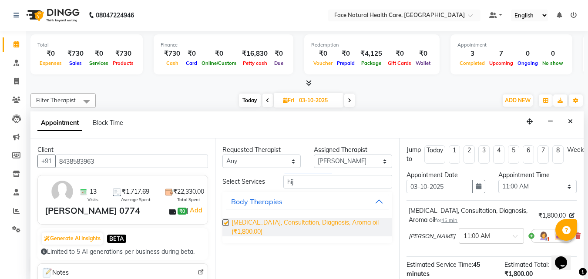
checkbox input "false"
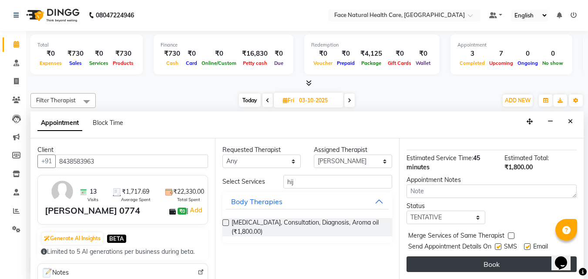
click at [506, 264] on button "Book" at bounding box center [492, 264] width 170 height 16
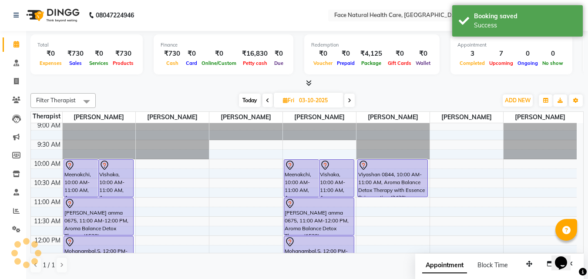
scroll to position [0, 0]
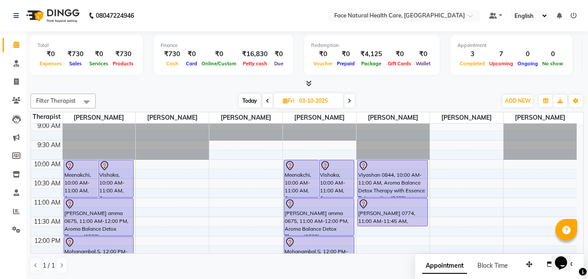
click at [348, 99] on icon at bounding box center [349, 100] width 3 height 5
type input "04-10-2025"
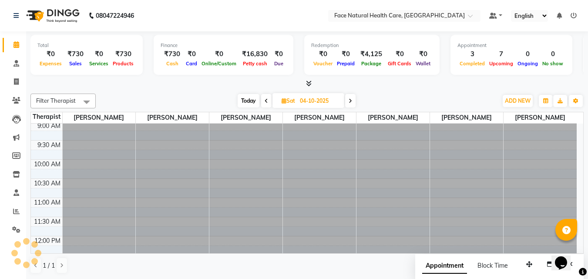
scroll to position [154, 0]
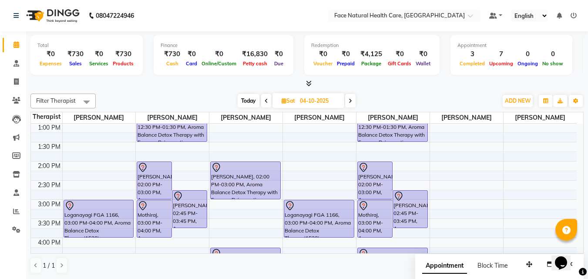
click at [405, 208] on div "[PERSON_NAME], 02:45 PM-03:45 PM, Aroma Balance Detox Therapy with Essence Reju…" at bounding box center [410, 209] width 34 height 37
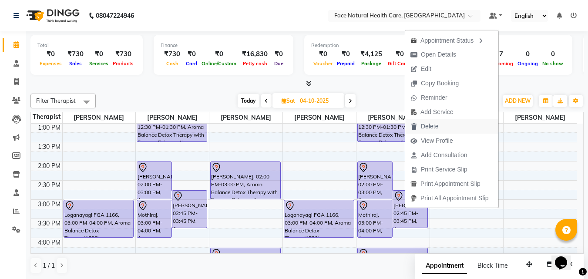
click at [414, 126] on icon "button" at bounding box center [414, 127] width 7 height 6
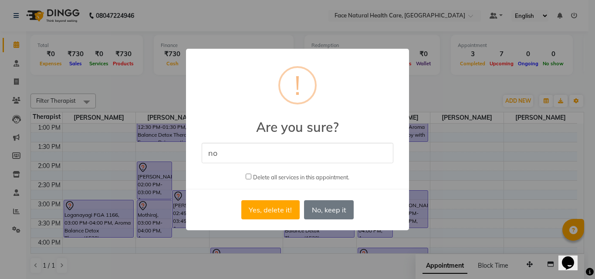
type input "No"
click at [279, 217] on button "Yes, delete it!" at bounding box center [270, 209] width 58 height 19
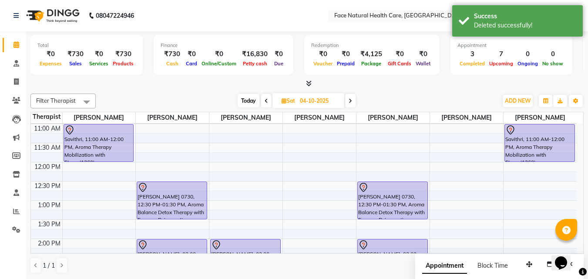
scroll to position [79, 0]
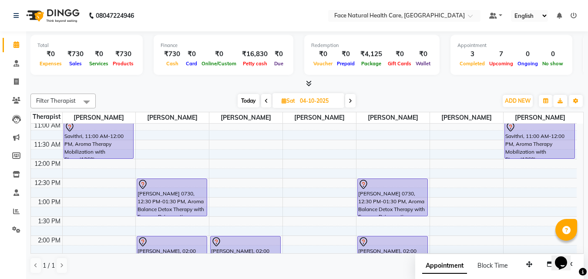
click at [370, 195] on div "[PERSON_NAME] 0730, 12:30 PM-01:30 PM, Aroma Balance Detox Therapy with Essence…" at bounding box center [393, 197] width 70 height 37
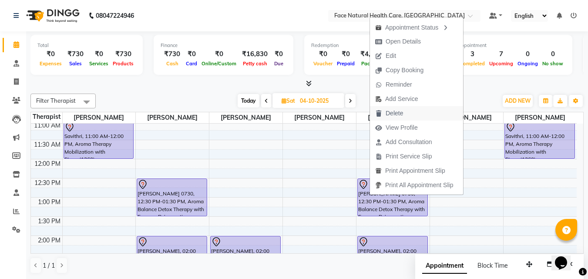
click at [418, 116] on button "Delete" at bounding box center [416, 113] width 93 height 14
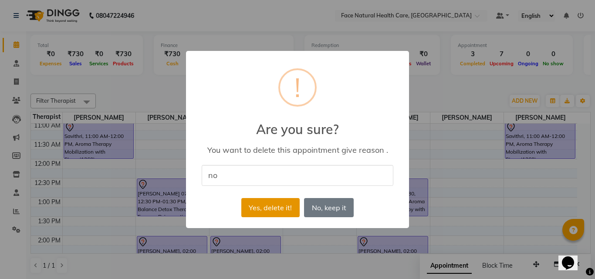
type input "no"
click at [283, 212] on button "Yes, delete it!" at bounding box center [270, 207] width 58 height 19
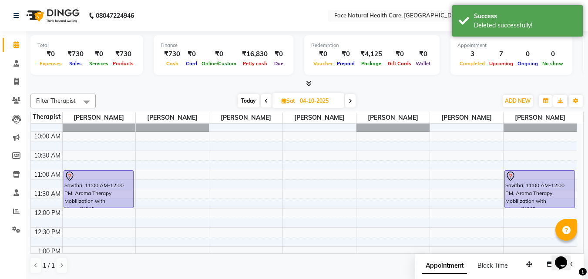
scroll to position [0, 0]
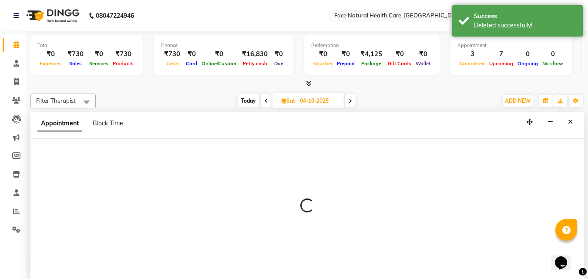
select select "50221"
select select "720"
select select "tentative"
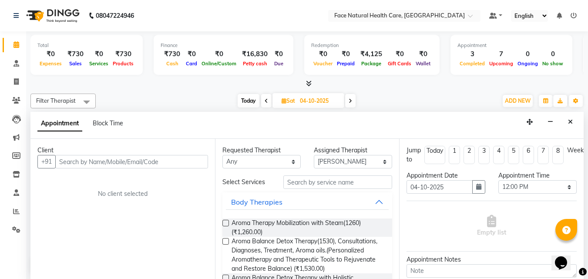
click at [374, 245] on span "Aroma Balance Detox Therapy(1530), Consultations, Diagnoses, Treatment, Aroma o…" at bounding box center [309, 255] width 154 height 37
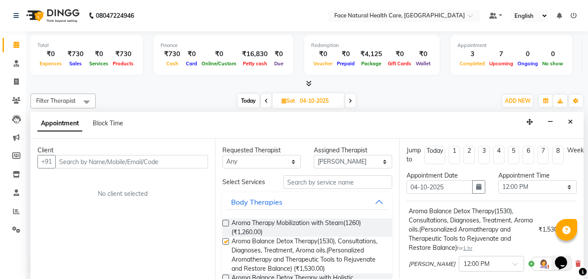
checkbox input "false"
click at [74, 162] on input "text" at bounding box center [131, 161] width 153 height 13
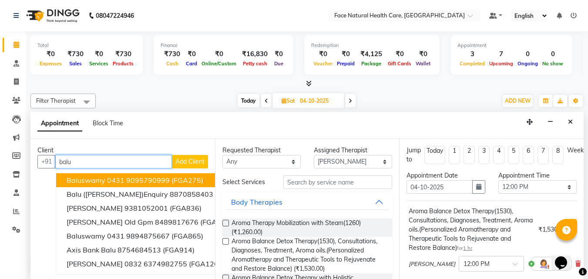
click at [108, 178] on span "baluswamy 0431" at bounding box center [96, 180] width 58 height 9
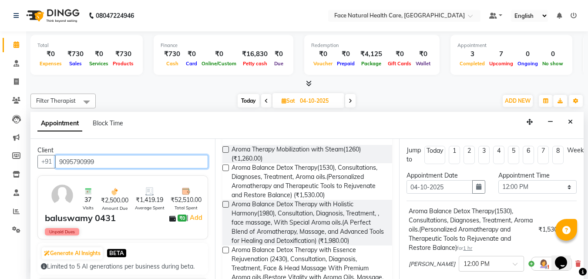
scroll to position [107, 0]
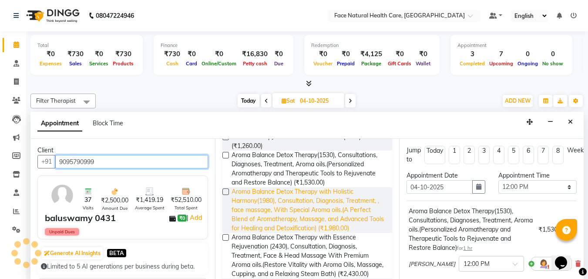
type input "9095790999"
click at [313, 212] on span "Aroma Balance Detox Therapy with Holistic Harmony(1980), Consultation, Diagnosi…" at bounding box center [309, 210] width 154 height 46
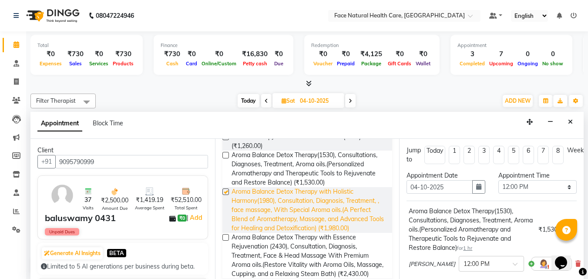
checkbox input "false"
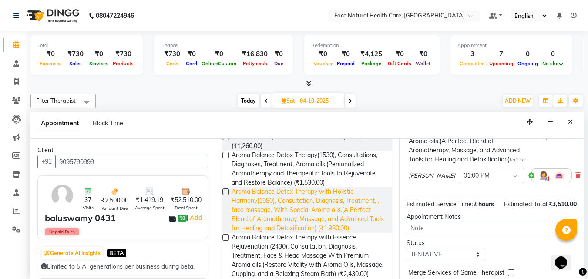
scroll to position [235, 0]
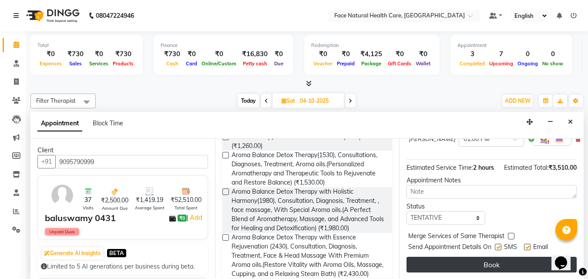
click at [515, 257] on button "Book" at bounding box center [492, 265] width 170 height 16
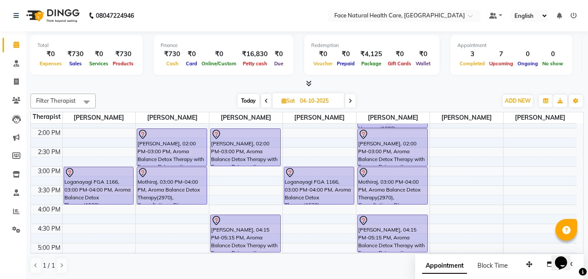
scroll to position [190, 0]
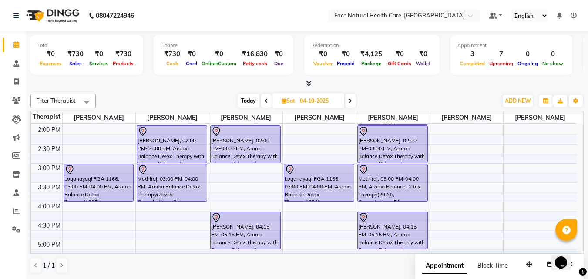
click at [399, 232] on div "[PERSON_NAME], 04:15 PM-05:15 PM, Aroma Balance Detox Therapy with Essence Reju…" at bounding box center [393, 230] width 70 height 37
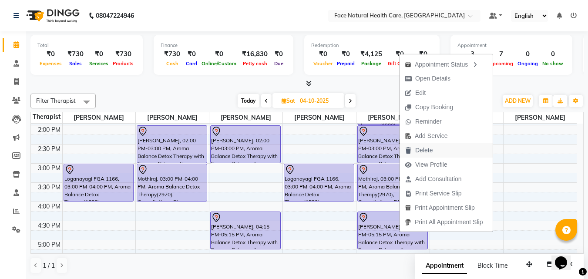
click at [433, 153] on span "Delete" at bounding box center [419, 150] width 38 height 14
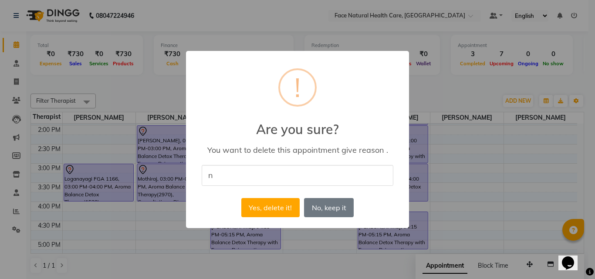
type input "no"
click at [265, 200] on button "Yes, delete it!" at bounding box center [270, 207] width 58 height 19
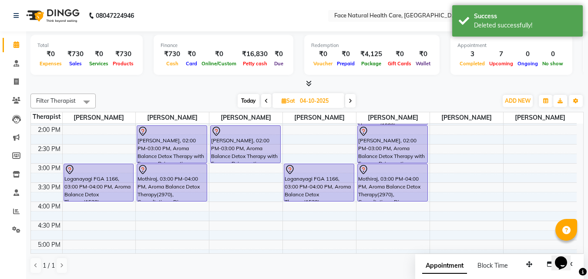
click at [361, 209] on div "9:00 AM 9:30 AM 10:00 AM 10:30 AM 11:00 AM 11:30 AM 12:00 PM 12:30 PM 1:00 PM 1…" at bounding box center [304, 125] width 546 height 383
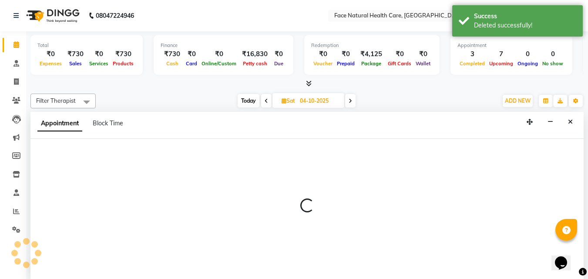
scroll to position [0, 0]
select select "50221"
select select "tentative"
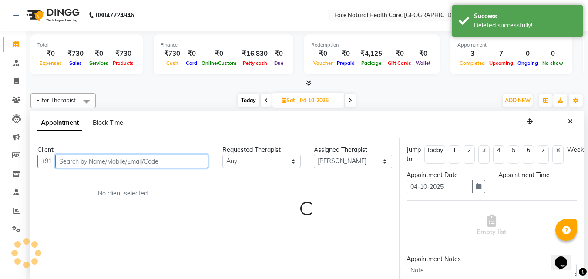
select select "960"
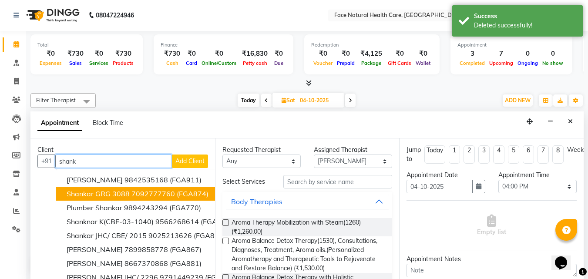
click at [175, 196] on button "Shankar GRG 3088 7092777760 (FGA874)" at bounding box center [152, 194] width 193 height 14
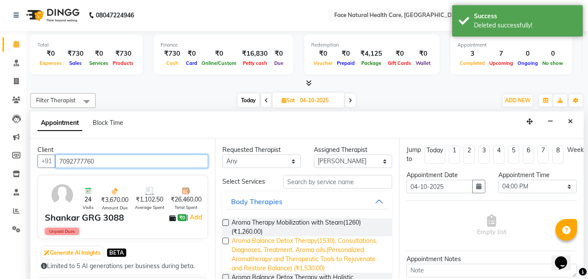
type input "7092777760"
click at [296, 255] on span "Aroma Balance Detox Therapy(1530), Consultations, Diagnoses, Treatment, Aroma o…" at bounding box center [309, 254] width 154 height 37
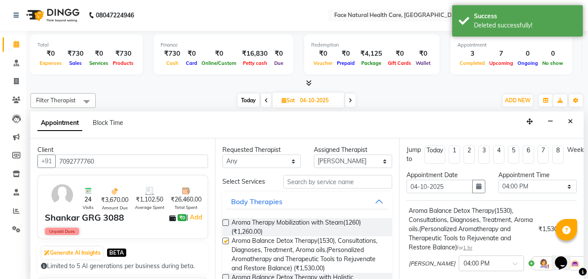
checkbox input "false"
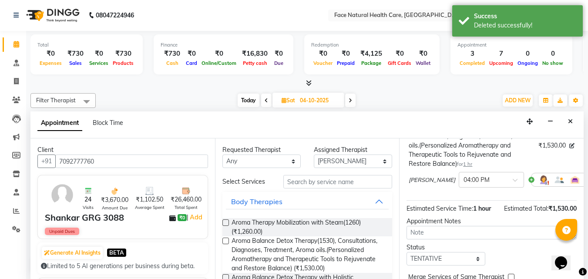
scroll to position [133, 0]
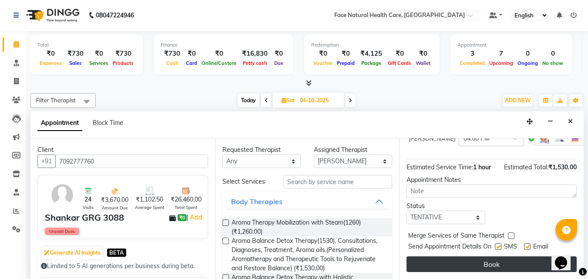
click at [525, 256] on button "Book" at bounding box center [492, 264] width 170 height 16
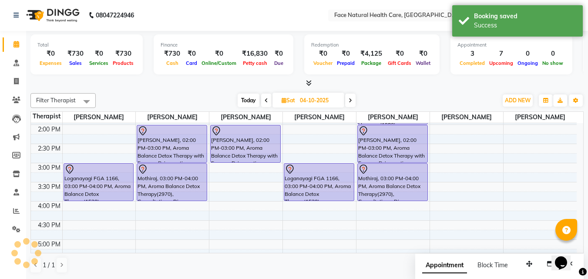
scroll to position [0, 0]
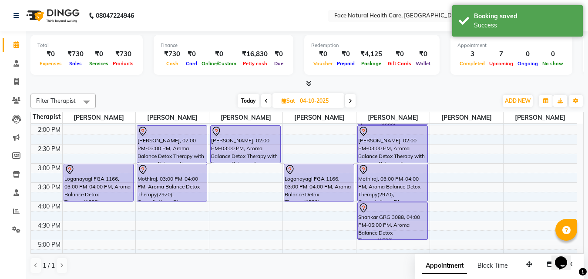
click at [243, 156] on div "[PERSON_NAME], 02:00 PM-03:00 PM, Aroma Balance Detox Therapy with Essence Reju…" at bounding box center [246, 144] width 70 height 37
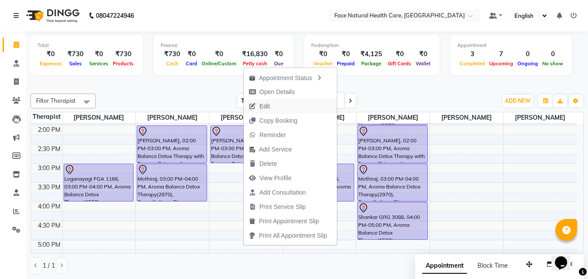
click at [269, 110] on span "Edit" at bounding box center [264, 106] width 10 height 9
select select "tentative"
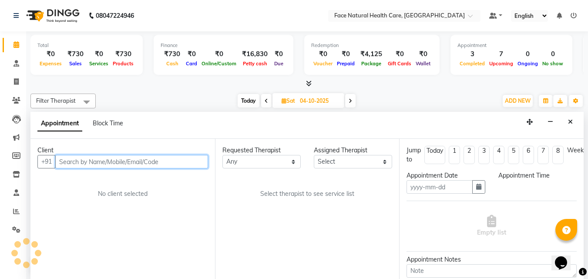
type input "04-10-2025"
select select "65164"
select select "840"
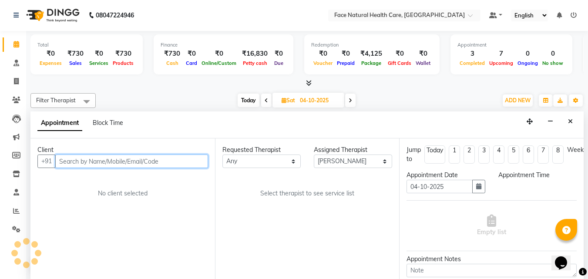
select select "2632"
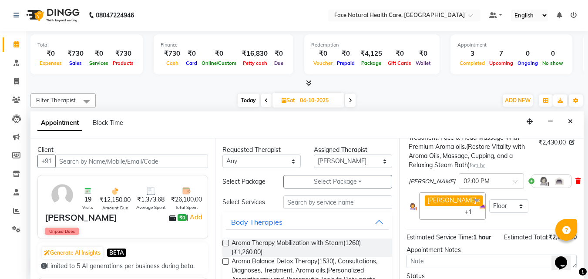
click at [575, 184] on icon at bounding box center [577, 181] width 5 height 6
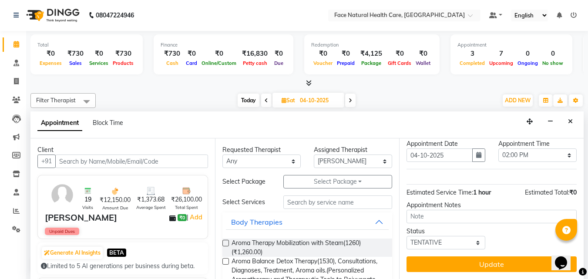
scroll to position [38, 0]
click at [377, 162] on select "Select [PERSON_NAME] [PERSON_NAME] M [PERSON_NAME] [PERSON_NAME] [PERSON_NAME]" at bounding box center [353, 161] width 78 height 13
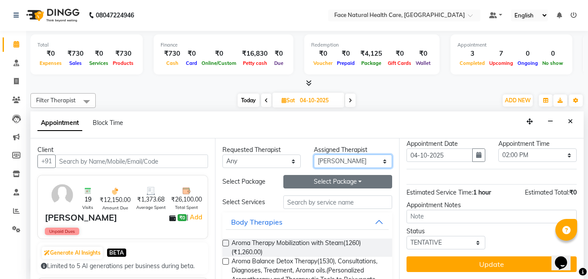
select select "50221"
click at [314, 155] on select "Select [PERSON_NAME] [PERSON_NAME] M [PERSON_NAME] [PERSON_NAME] [PERSON_NAME]" at bounding box center [353, 161] width 78 height 13
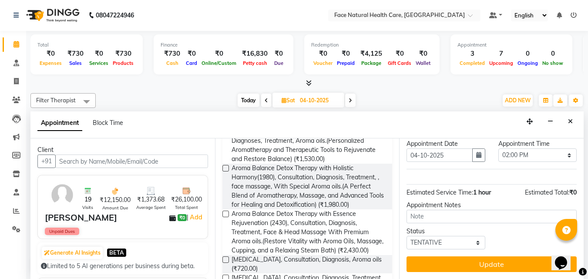
scroll to position [131, 0]
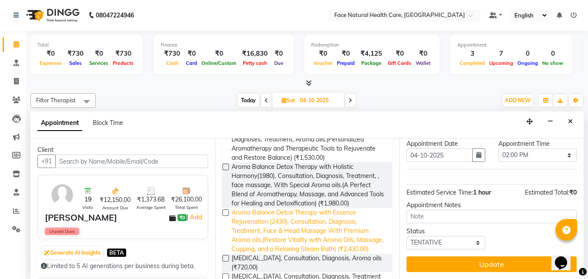
click at [341, 236] on span "Aroma Balance Detox Therapy with Essence Rejuvenation (2430), Consultation, Dia…" at bounding box center [309, 231] width 154 height 46
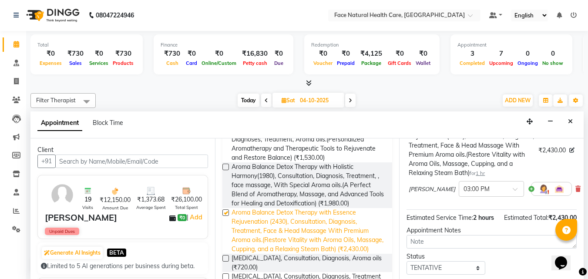
checkbox input "false"
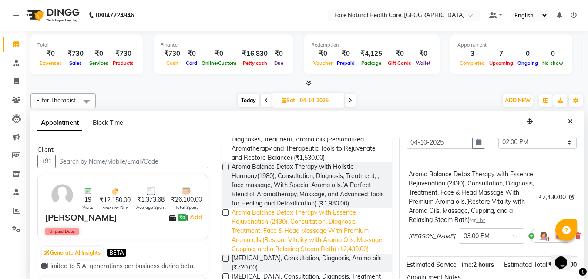
scroll to position [17, 0]
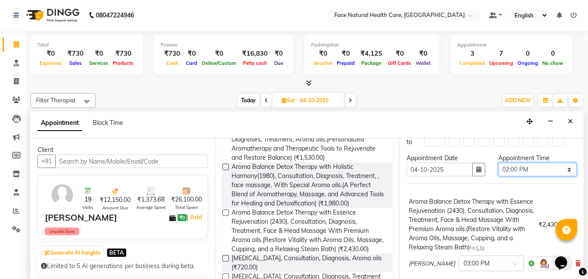
click at [564, 170] on select "Select 10:00 AM 10:15 AM 10:30 AM 10:45 AM 11:00 AM 11:15 AM 11:30 AM 11:45 AM …" at bounding box center [537, 169] width 78 height 13
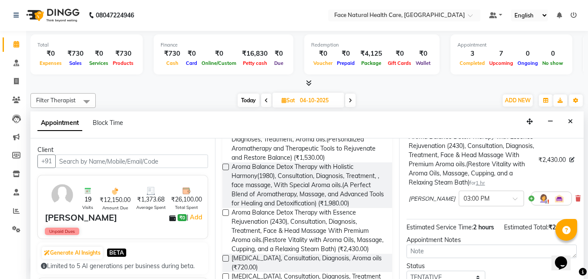
scroll to position [85, 0]
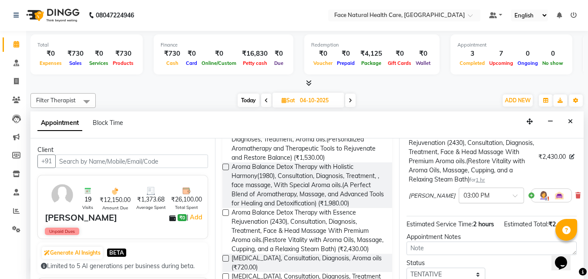
click at [489, 199] on div at bounding box center [491, 194] width 64 height 9
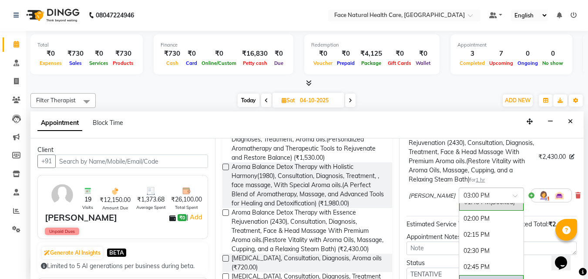
scroll to position [256, 0]
click at [477, 228] on div "02:00 PM" at bounding box center [491, 220] width 64 height 16
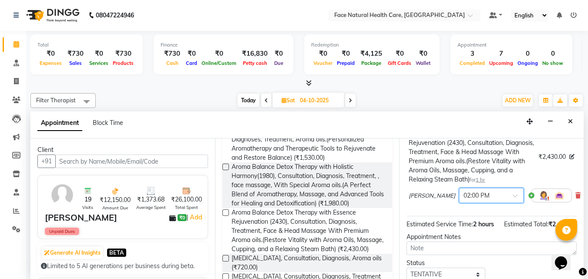
scroll to position [141, 0]
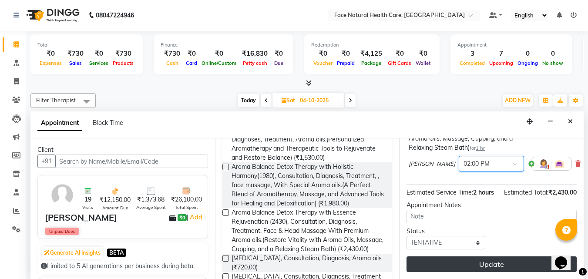
click at [496, 263] on button "Update" at bounding box center [492, 264] width 170 height 16
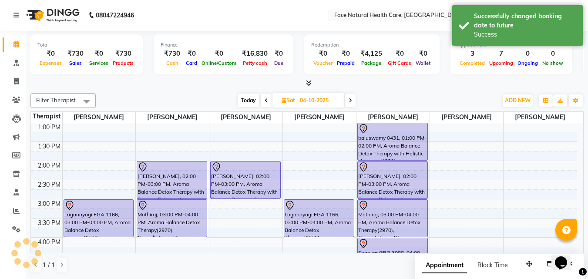
scroll to position [0, 0]
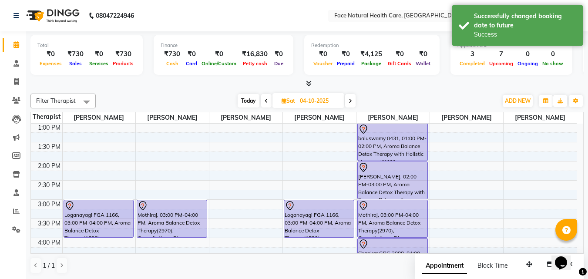
click at [194, 221] on div "Mothiraj, 03:00 PM-04:00 PM, Aroma Balance Detox Therapy(2970), Consultations, …" at bounding box center [172, 218] width 70 height 37
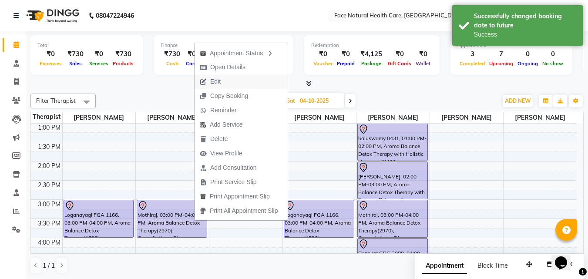
click at [220, 84] on span "Edit" at bounding box center [215, 81] width 10 height 9
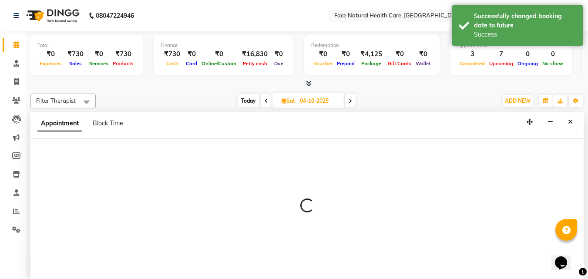
select select "tentative"
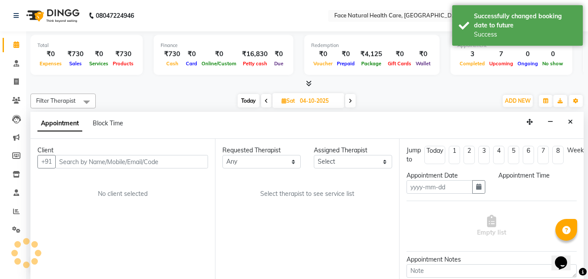
scroll to position [0, 0]
type input "04-10-2025"
select select "900"
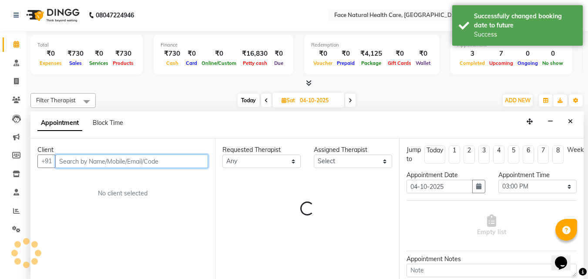
select select "50221"
select select "2632"
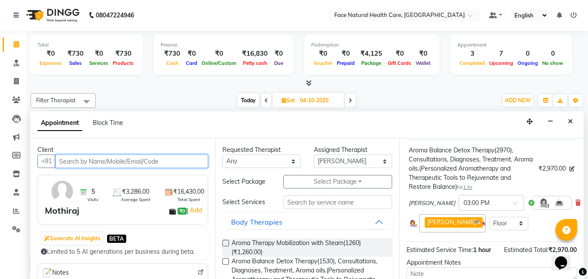
scroll to position [62, 0]
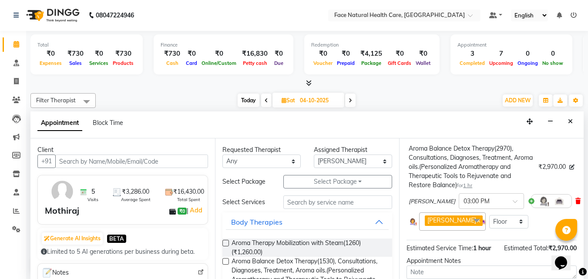
click at [575, 202] on icon at bounding box center [577, 201] width 5 height 6
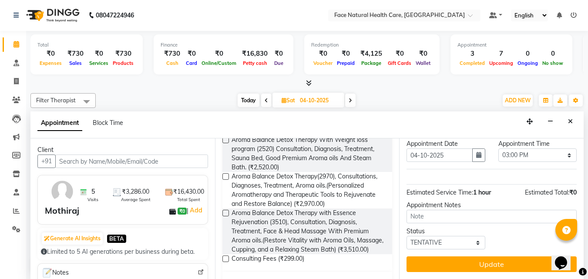
scroll to position [516, 0]
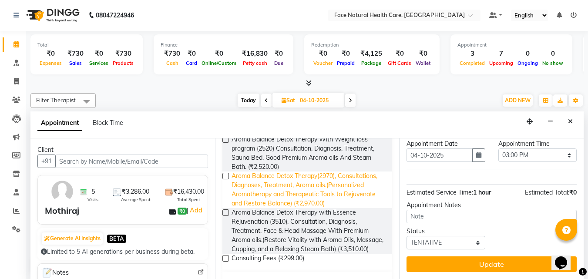
click at [369, 208] on span "Aroma Balance Detox Therapy(2970), Consultations, Diagnoses, Treatment, Aroma o…" at bounding box center [309, 190] width 154 height 37
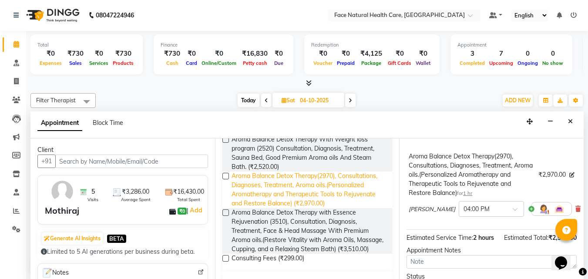
checkbox input "false"
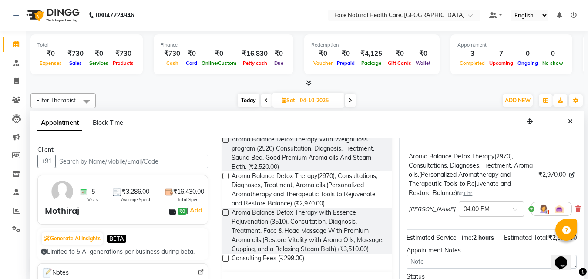
click at [482, 212] on input "text" at bounding box center [483, 208] width 38 height 9
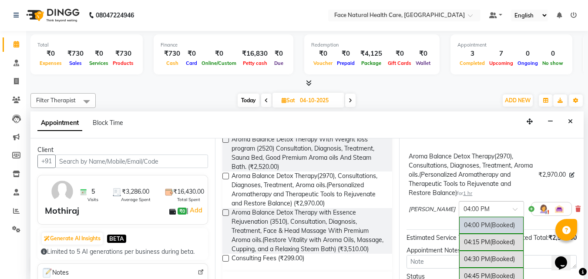
click at [490, 226] on span "(Booked)" at bounding box center [502, 225] width 25 height 8
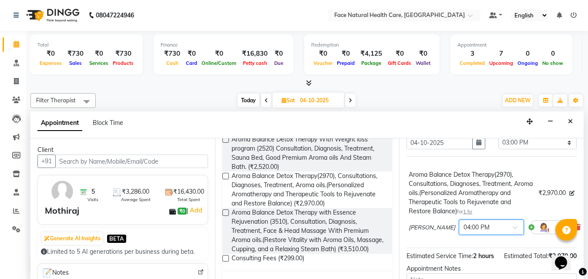
scroll to position [42, 0]
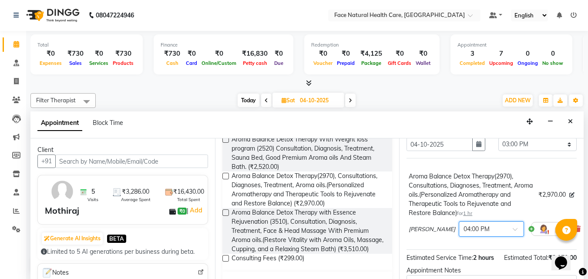
click at [513, 230] on span at bounding box center [518, 231] width 11 height 9
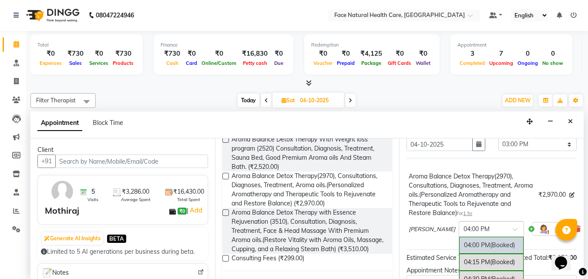
click at [490, 246] on span "(Booked)" at bounding box center [502, 245] width 25 height 8
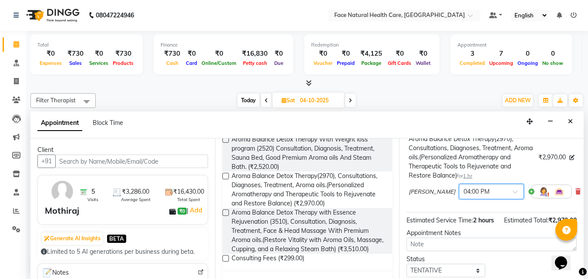
scroll to position [123, 0]
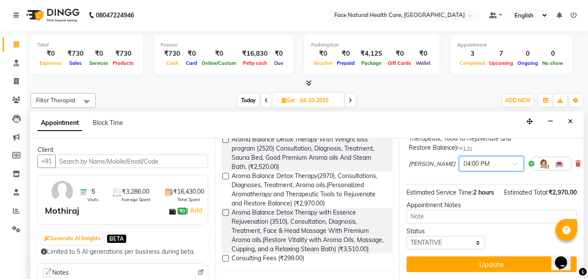
click at [513, 162] on span at bounding box center [518, 166] width 11 height 9
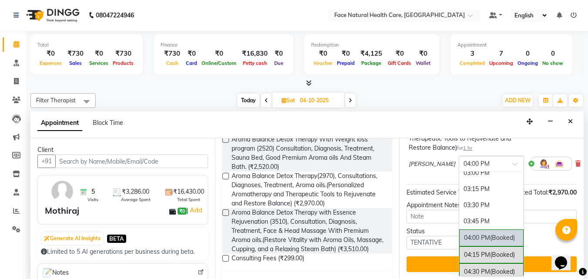
scroll to position [338, 0]
click at [489, 182] on div "03:15 PM" at bounding box center [491, 190] width 64 height 16
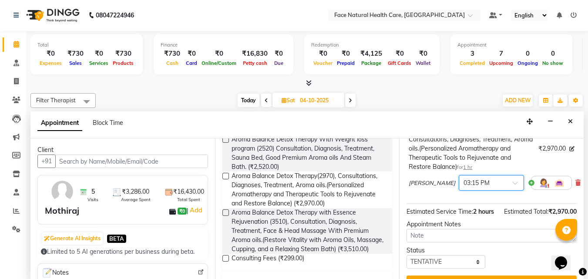
scroll to position [88, 0]
click at [513, 183] on span at bounding box center [518, 186] width 11 height 9
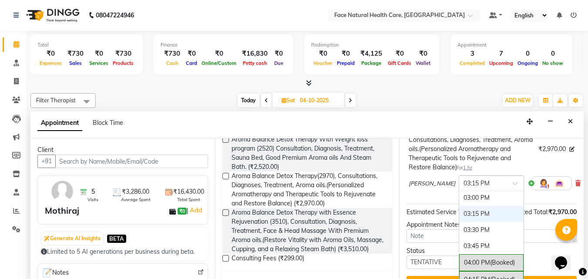
scroll to position [327, 0]
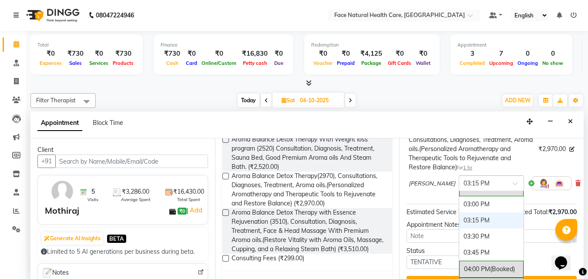
click at [486, 205] on div "03:00 PM" at bounding box center [491, 204] width 64 height 16
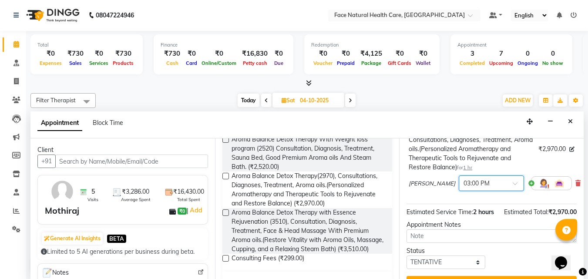
scroll to position [123, 0]
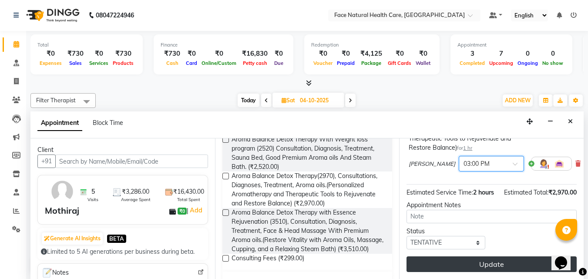
click at [500, 256] on button "Update" at bounding box center [492, 264] width 170 height 16
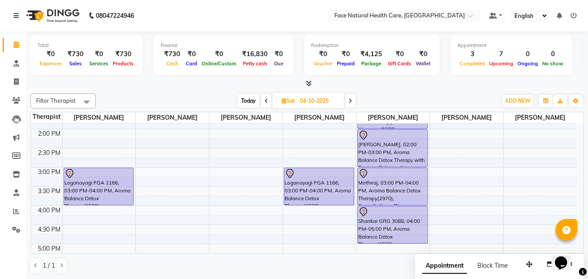
scroll to position [175, 0]
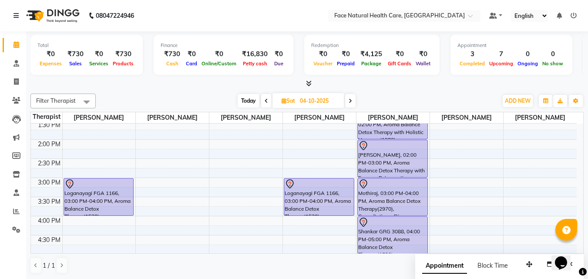
click at [357, 166] on link "[PERSON_NAME], 02:00 PM-03:00 PM, Aroma Balance Detox Therapy with Essence Reju…" at bounding box center [392, 159] width 71 height 38
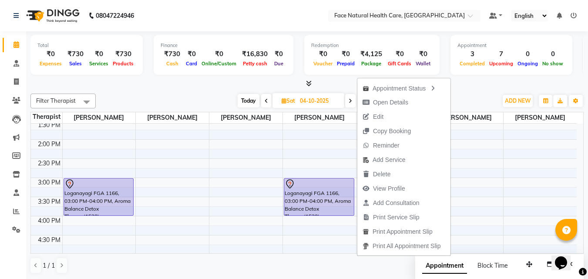
click at [483, 107] on div "[DATE] [DATE]" at bounding box center [296, 100] width 393 height 13
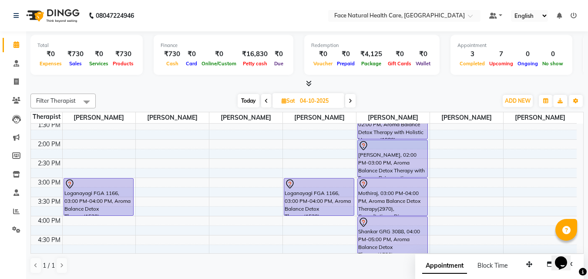
click at [428, 143] on div "9:00 AM 9:30 AM 10:00 AM 10:30 AM 11:00 AM 11:30 AM 12:00 PM 12:30 PM 1:00 PM 1…" at bounding box center [304, 139] width 546 height 383
select select "50221"
select select "840"
select select "tentative"
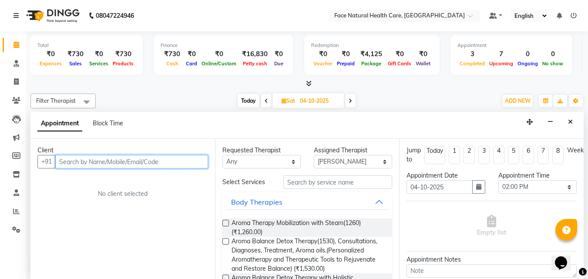
scroll to position [0, 0]
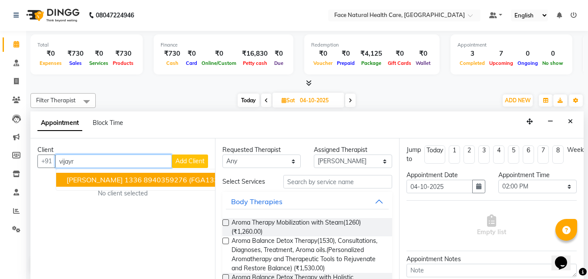
click at [144, 182] on ngb-highlight "8940359276" at bounding box center [166, 179] width 44 height 9
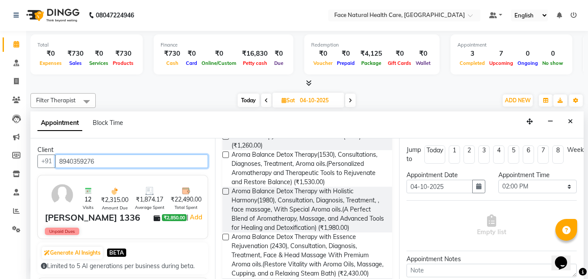
scroll to position [108, 0]
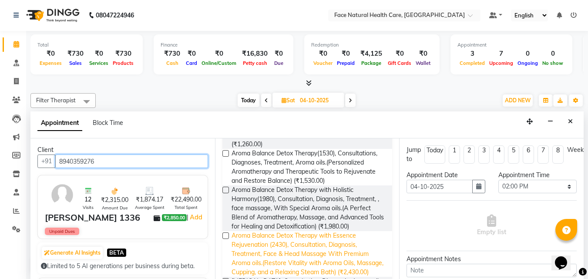
type input "8940359276"
click at [342, 247] on span "Aroma Balance Detox Therapy with Essence Rejuvenation (2430), Consultation, Dia…" at bounding box center [309, 254] width 154 height 46
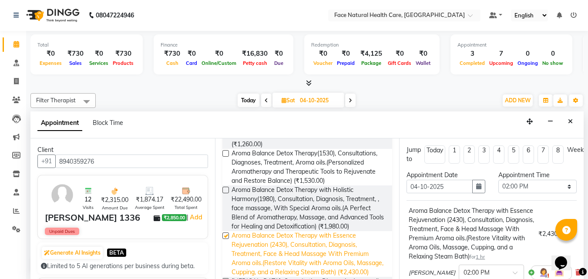
checkbox input "false"
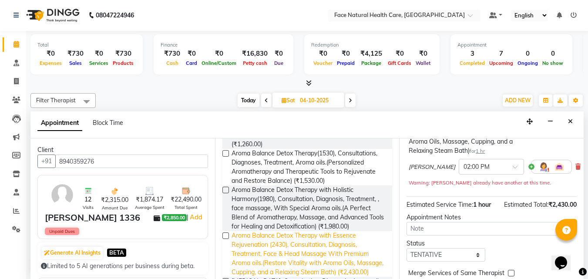
scroll to position [159, 0]
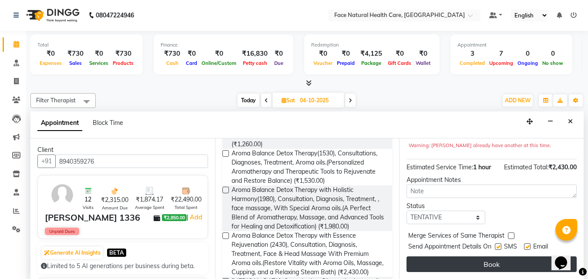
click at [491, 260] on button "Book" at bounding box center [492, 264] width 170 height 16
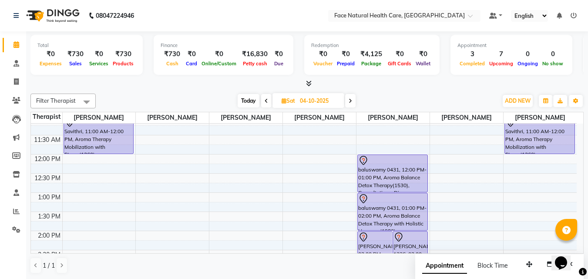
scroll to position [62, 0]
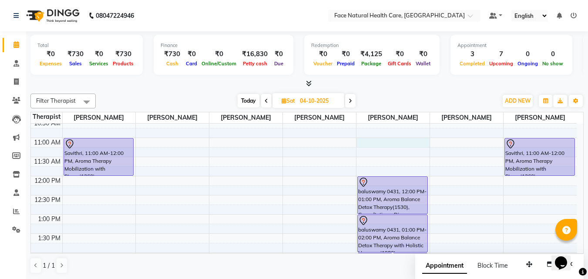
click at [365, 143] on div "9:00 AM 9:30 AM 10:00 AM 10:30 AM 11:00 AM 11:30 AM 12:00 PM 12:30 PM 1:00 PM 1…" at bounding box center [304, 252] width 546 height 383
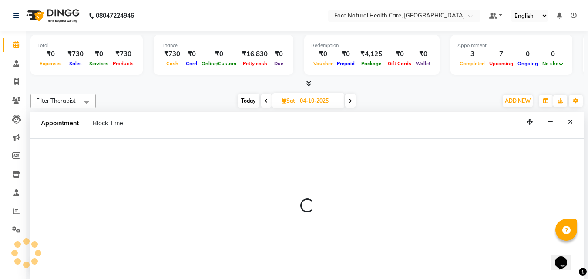
select select "50221"
select select "660"
select select "tentative"
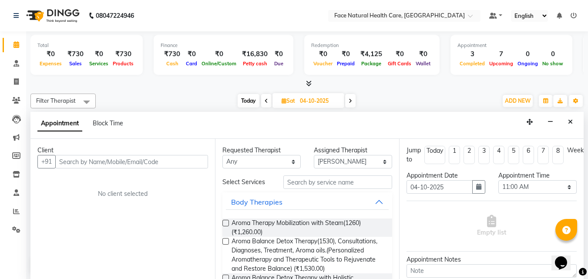
scroll to position [0, 0]
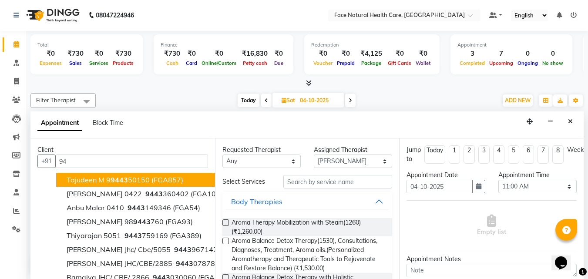
type input "9"
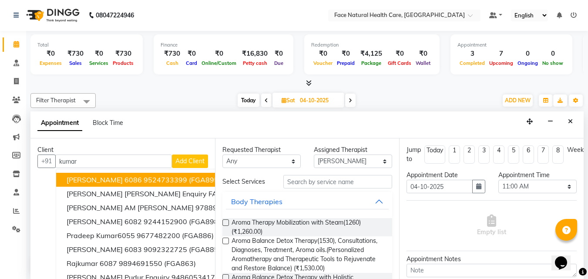
click at [115, 161] on input "kumar" at bounding box center [113, 161] width 117 height 13
type input "kumar"
click at [18, 101] on icon at bounding box center [16, 100] width 8 height 7
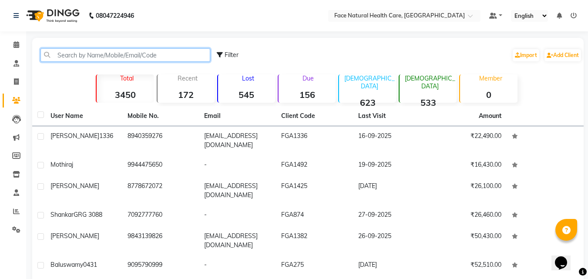
click at [137, 54] on input "text" at bounding box center [125, 54] width 170 height 13
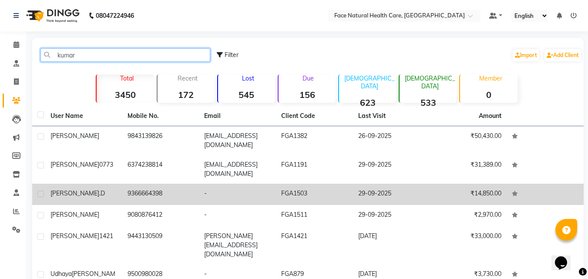
type input "kumar"
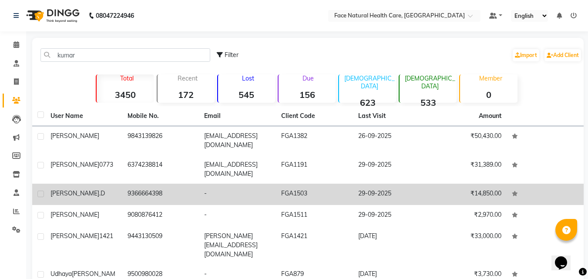
click at [156, 199] on td "9366664398" at bounding box center [160, 194] width 77 height 21
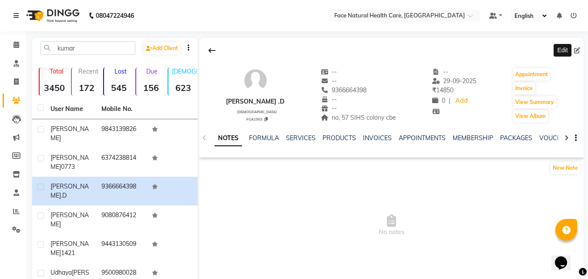
click at [576, 50] on icon at bounding box center [577, 50] width 6 height 6
select select "[DEMOGRAPHIC_DATA]"
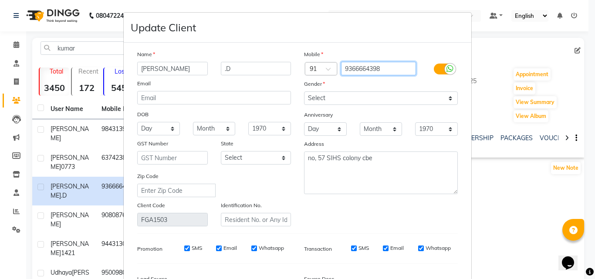
click at [383, 71] on input "9366664398" at bounding box center [378, 68] width 75 height 13
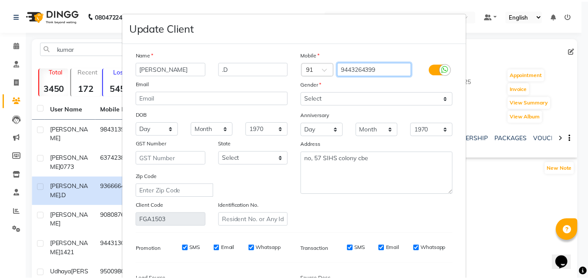
scroll to position [107, 0]
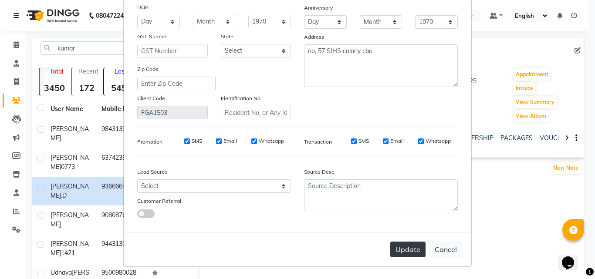
type input "9443264399"
click at [399, 251] on button "Update" at bounding box center [407, 250] width 35 height 16
select select
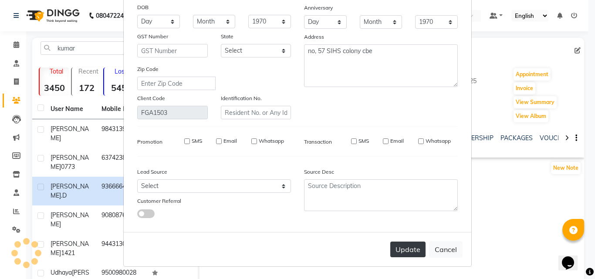
select select
checkbox input "false"
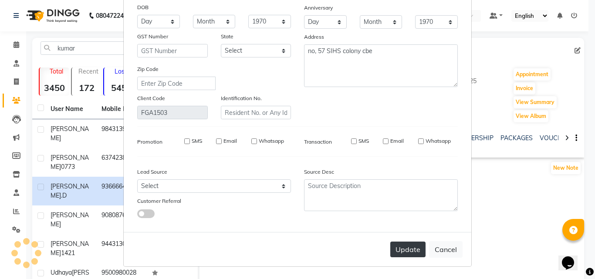
checkbox input "false"
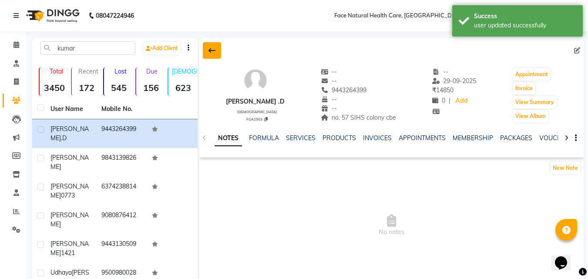
click at [212, 47] on icon at bounding box center [212, 50] width 7 height 7
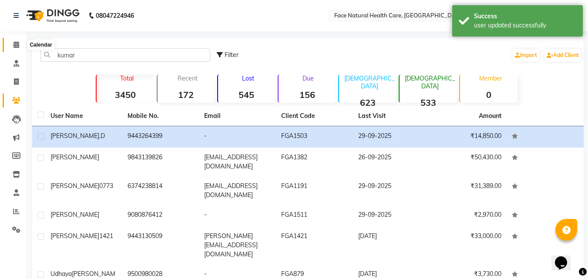
click at [17, 41] on icon at bounding box center [16, 44] width 6 height 7
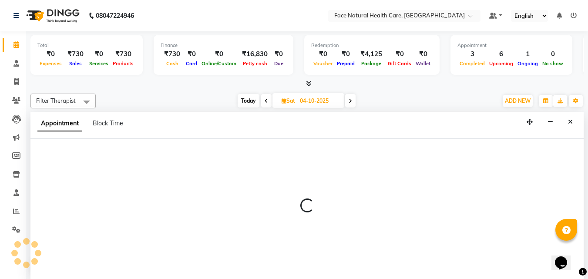
select select "50221"
select select "600"
select select "tentative"
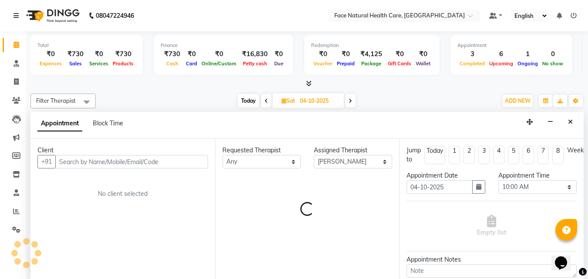
scroll to position [0, 0]
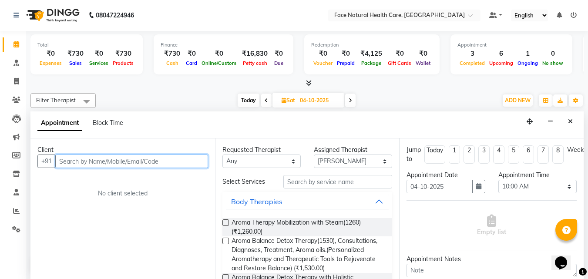
click at [199, 161] on input "text" at bounding box center [131, 161] width 153 height 13
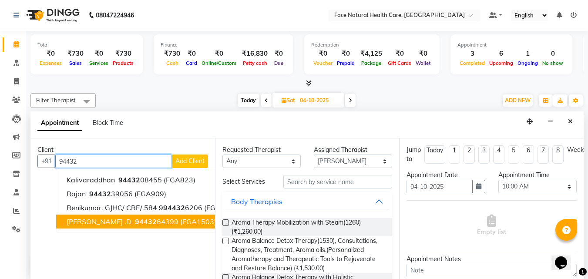
click at [135, 219] on span "94432" at bounding box center [146, 221] width 22 height 9
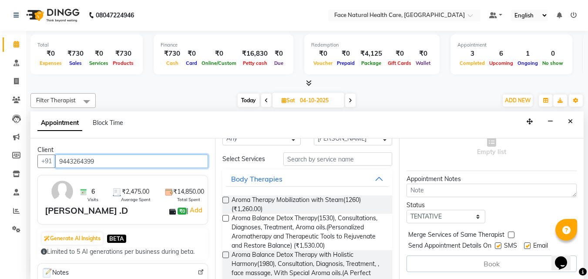
scroll to position [21, 0]
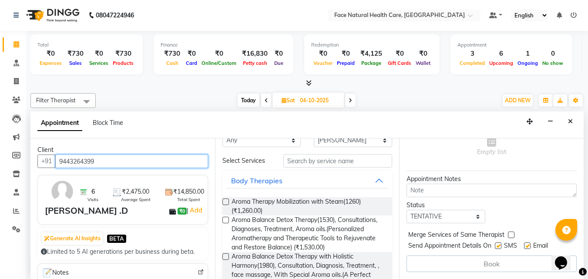
type input "9443264399"
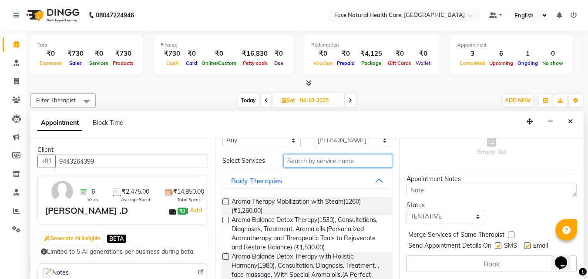
click at [343, 163] on input "text" at bounding box center [337, 160] width 109 height 13
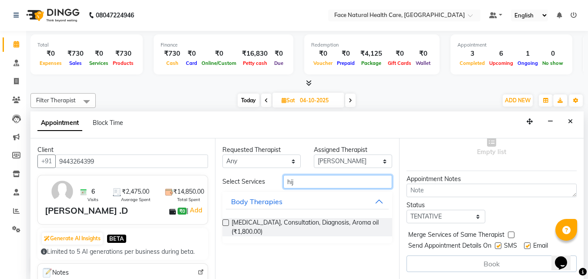
scroll to position [0, 0]
type input "hij"
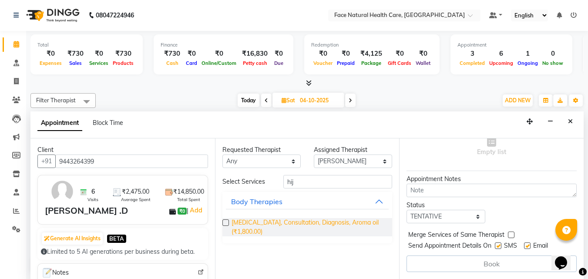
click at [251, 226] on span "[MEDICAL_DATA], Consultation, Diagnosis, Aroma oil (₹1,800.00)" at bounding box center [309, 227] width 154 height 18
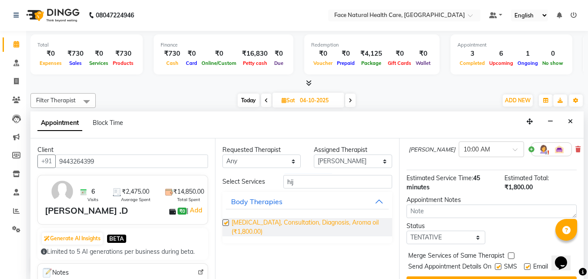
checkbox input "false"
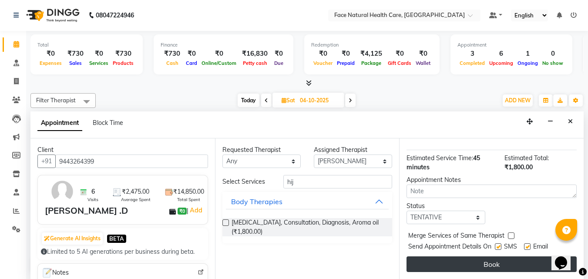
click at [482, 261] on button "Book" at bounding box center [492, 264] width 170 height 16
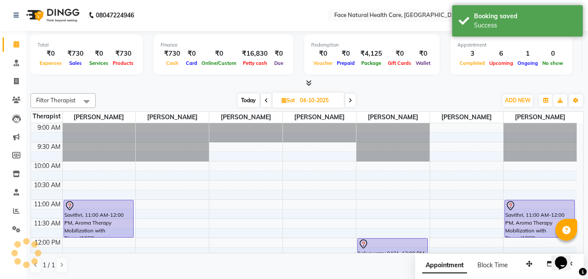
scroll to position [0, 0]
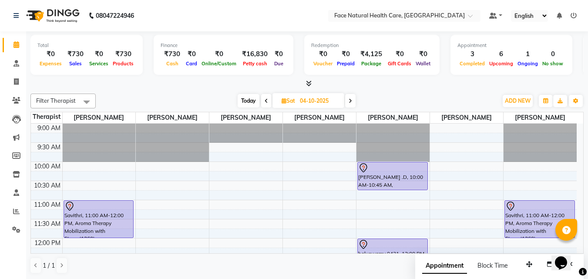
click at [265, 99] on icon at bounding box center [266, 100] width 3 height 5
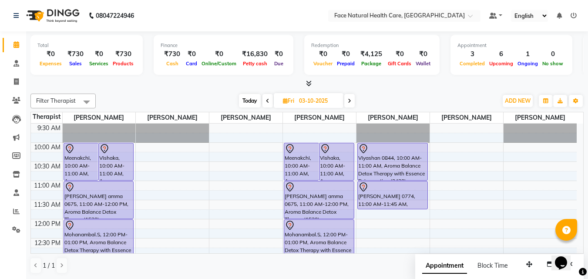
scroll to position [20, 0]
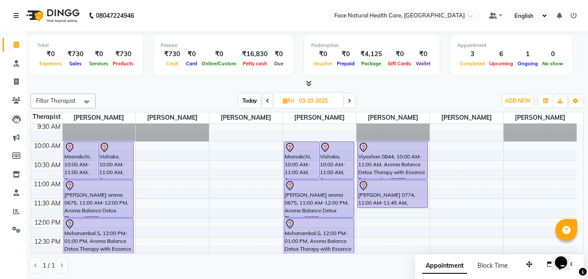
click at [253, 103] on span "Today" at bounding box center [250, 100] width 22 height 13
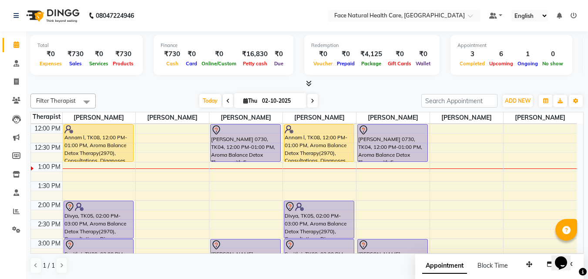
scroll to position [78, 0]
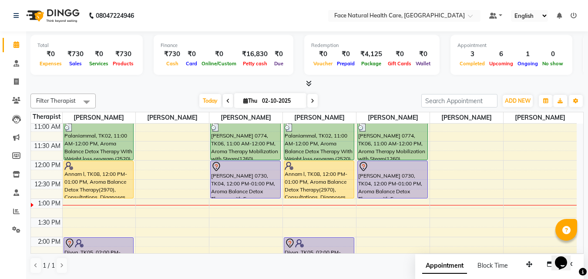
click at [313, 104] on span at bounding box center [312, 100] width 10 height 13
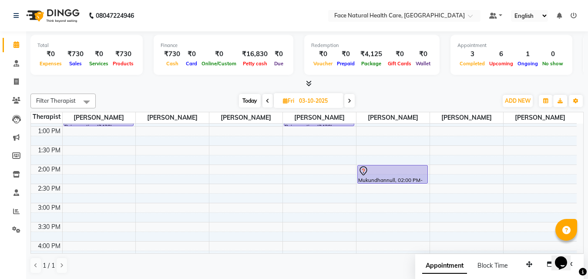
scroll to position [151, 0]
click at [267, 104] on span at bounding box center [267, 100] width 10 height 13
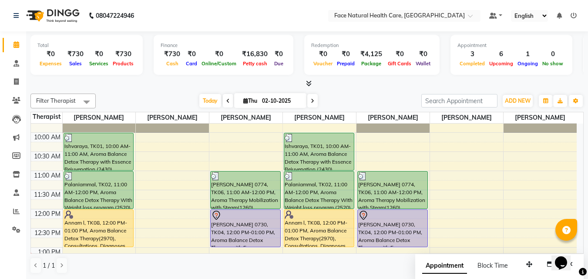
scroll to position [28, 0]
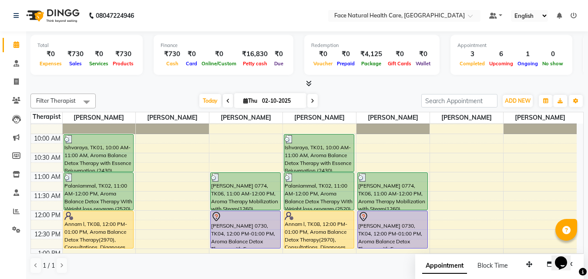
click at [313, 102] on span at bounding box center [312, 100] width 10 height 13
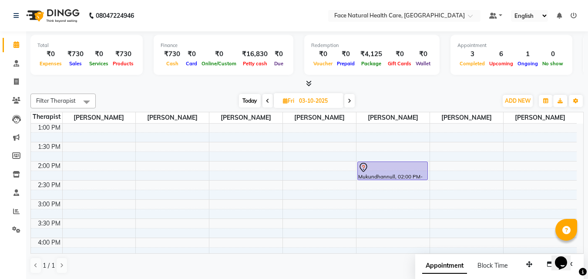
scroll to position [0, 0]
click at [270, 99] on span at bounding box center [267, 100] width 10 height 13
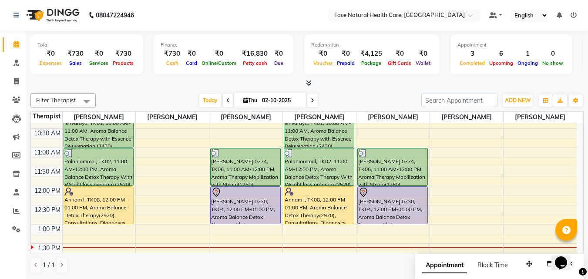
scroll to position [0, 0]
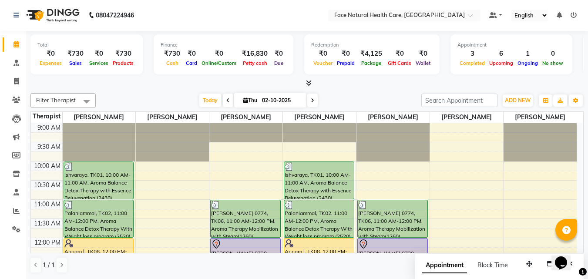
click at [317, 98] on div "Today Thu 02-10-2025" at bounding box center [259, 100] width 120 height 13
click at [316, 99] on span at bounding box center [312, 100] width 10 height 13
type input "03-10-2025"
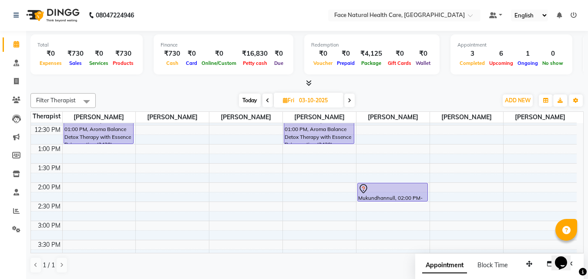
scroll to position [142, 0]
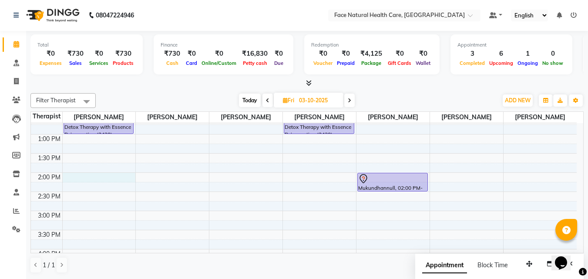
click at [77, 177] on div "9:00 AM 9:30 AM 10:00 AM 10:30 AM 11:00 AM 11:30 AM 12:00 PM 12:30 PM 1:00 PM 1…" at bounding box center [304, 172] width 546 height 383
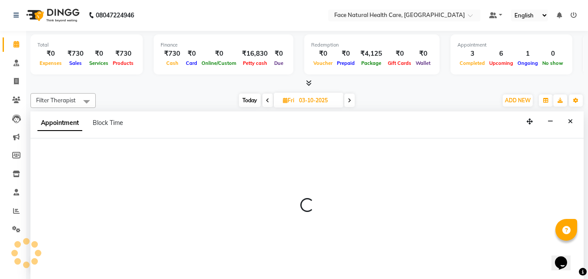
select select "47694"
select select "tentative"
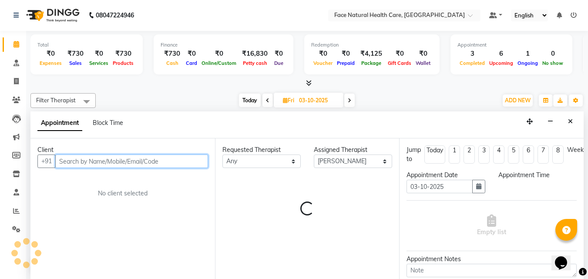
select select "840"
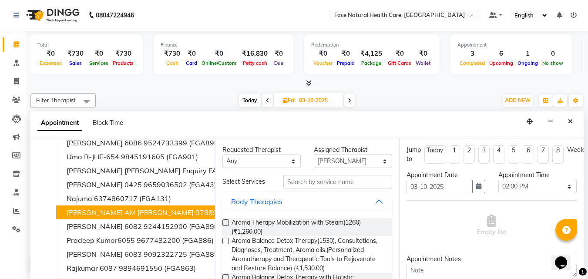
scroll to position [0, 0]
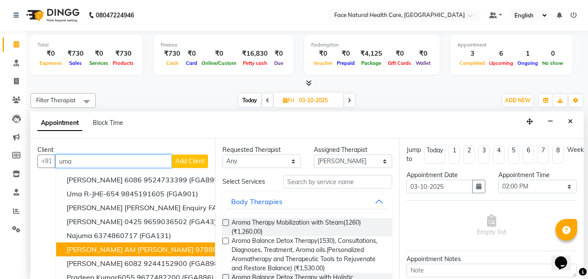
click at [117, 160] on input "uma" at bounding box center [113, 161] width 117 height 13
type input "u"
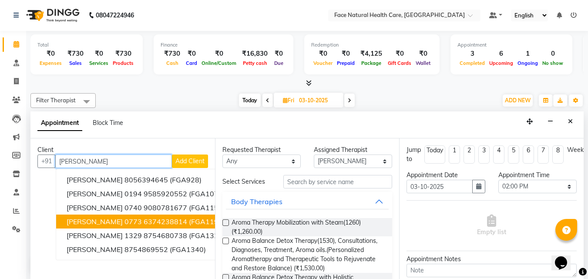
click at [144, 222] on ngb-highlight "6374238814" at bounding box center [166, 221] width 44 height 9
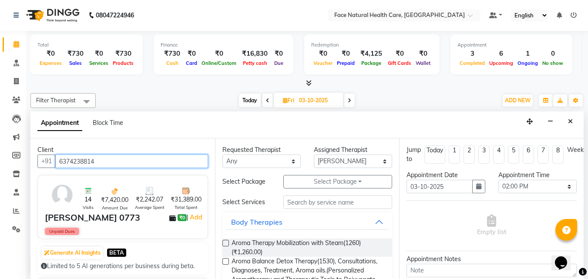
scroll to position [123, 0]
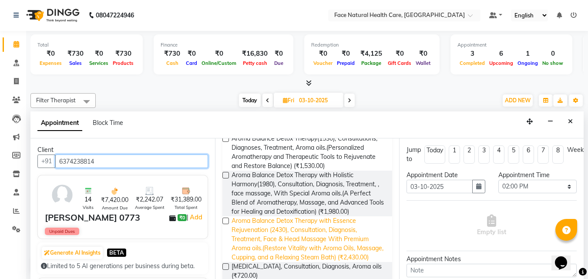
type input "6374238814"
click at [340, 232] on span "Aroma Balance Detox Therapy with Essence Rejuvenation (2430), Consultation, Dia…" at bounding box center [309, 239] width 154 height 46
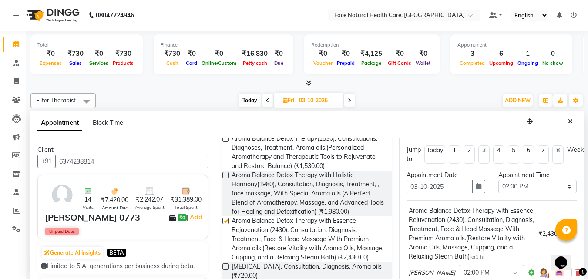
checkbox input "false"
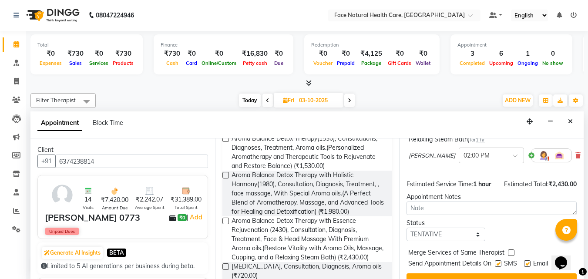
click at [538, 161] on img at bounding box center [543, 155] width 10 height 10
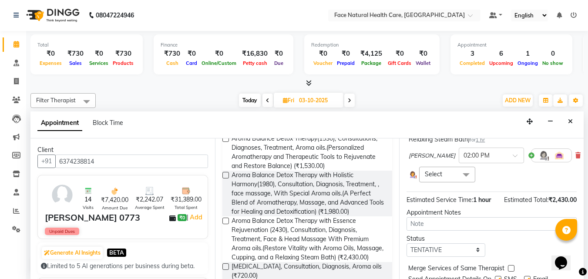
click at [445, 182] on span "Select" at bounding box center [447, 174] width 56 height 15
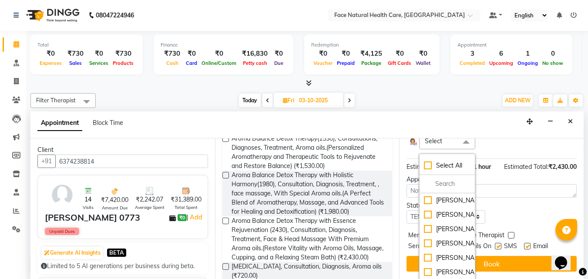
scroll to position [34, 0]
click at [450, 253] on div "[PERSON_NAME]" at bounding box center [447, 257] width 46 height 9
checkbox input "true"
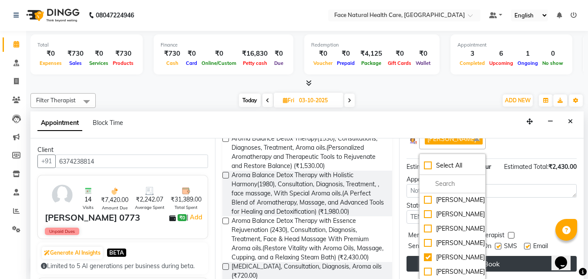
click at [507, 256] on button "Book" at bounding box center [492, 264] width 170 height 16
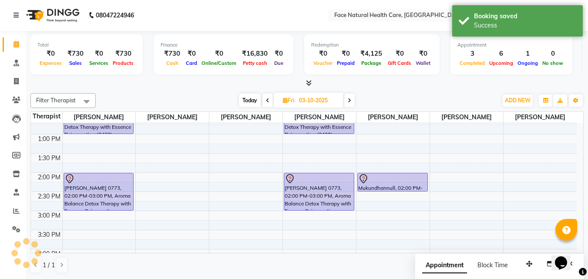
scroll to position [0, 0]
click at [71, 216] on div "9:00 AM 9:30 AM 10:00 AM 10:30 AM 11:00 AM 11:30 AM 12:00 PM 12:30 PM 1:00 PM 1…" at bounding box center [304, 173] width 546 height 383
select select "47694"
select select "tentative"
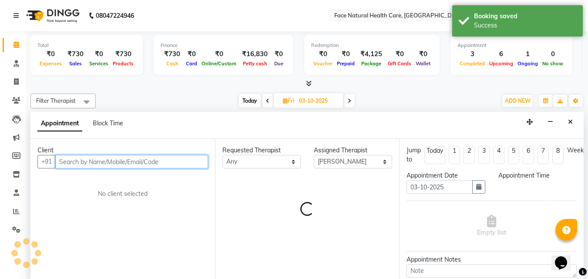
select select "900"
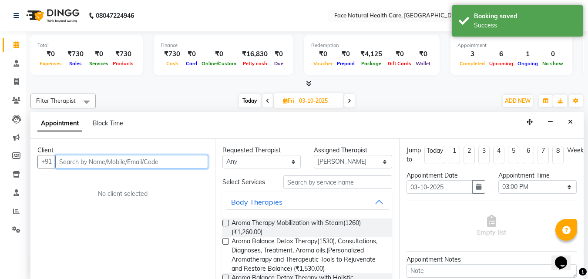
scroll to position [0, 0]
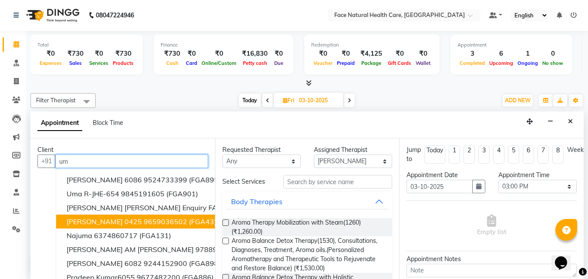
type input "u"
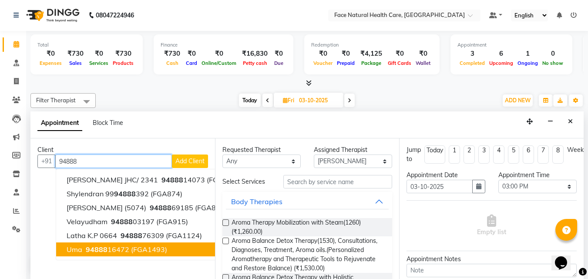
click at [81, 252] on span "Uma" at bounding box center [75, 249] width 16 height 9
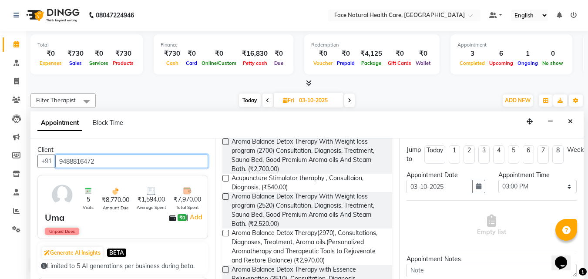
scroll to position [463, 0]
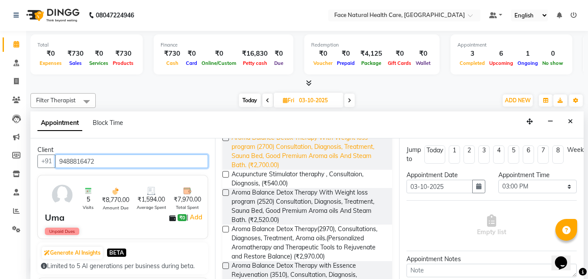
type input "9488816472"
click at [363, 168] on span "Aroma Balance Detox Therapy With Weight loss program (2700) Consultation, Diagn…" at bounding box center [309, 151] width 154 height 37
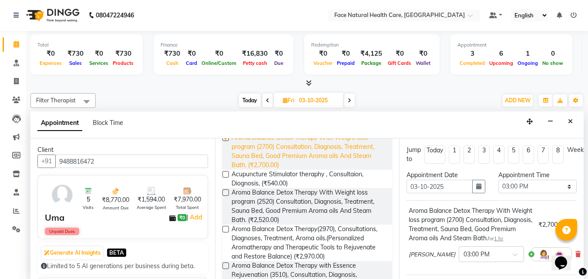
checkbox input "false"
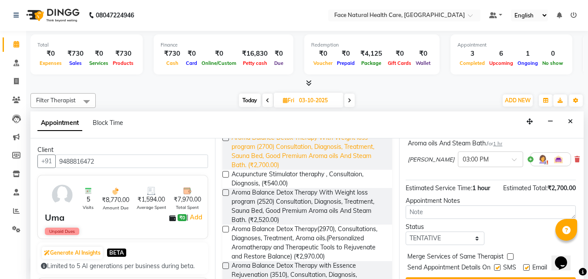
scroll to position [98, 1]
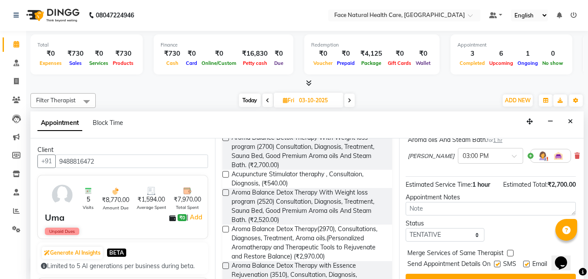
click at [538, 161] on img at bounding box center [543, 156] width 10 height 10
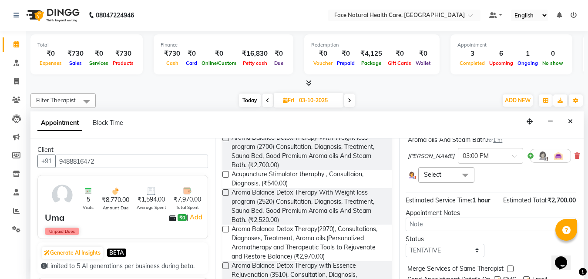
click at [460, 184] on span at bounding box center [465, 175] width 17 height 17
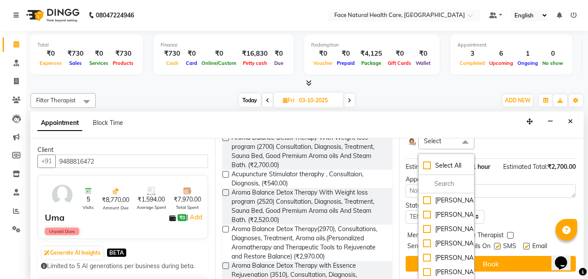
scroll to position [34, 0]
click at [445, 253] on div "[PERSON_NAME]" at bounding box center [446, 257] width 46 height 9
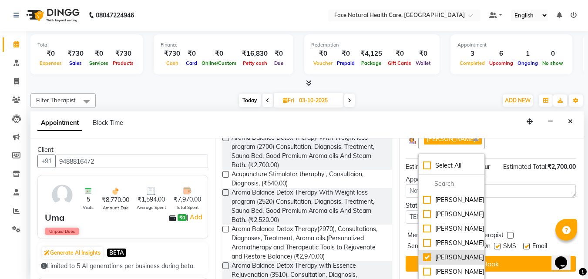
checkbox input "true"
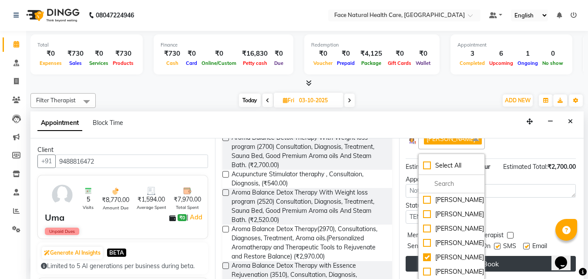
click at [505, 256] on button "Book" at bounding box center [491, 264] width 170 height 16
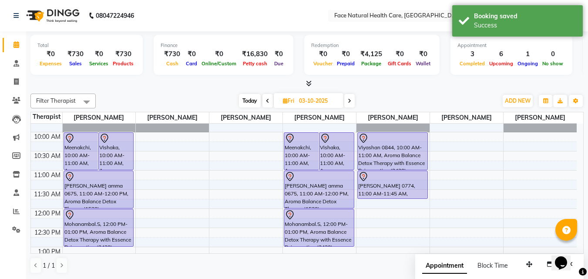
scroll to position [27, 0]
